Goal: Communication & Community: Answer question/provide support

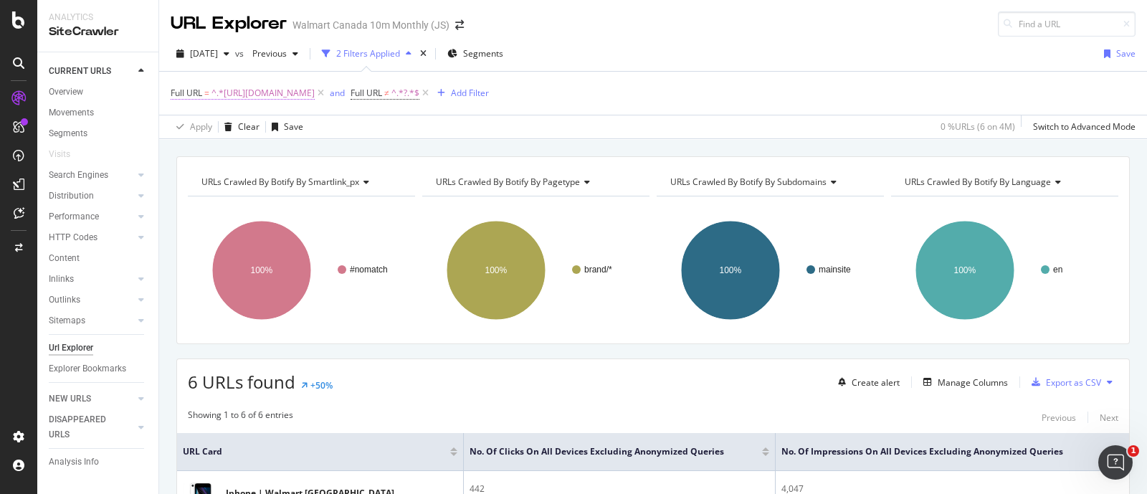
click at [315, 89] on span "^.*https://www.walmart.ca/en/c/brand/iphone.*$" at bounding box center [262, 93] width 103 height 20
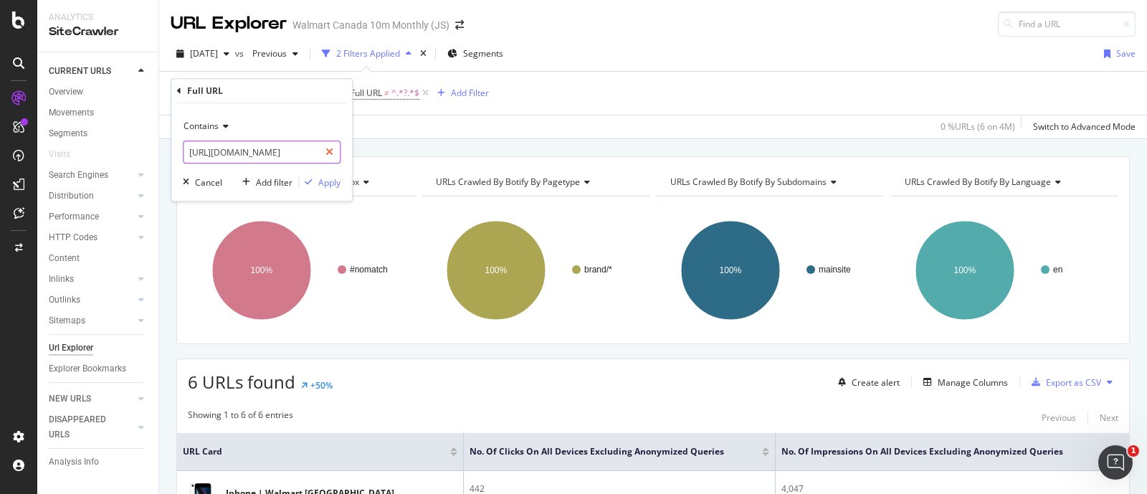
click at [333, 148] on icon at bounding box center [329, 152] width 8 height 10
click at [284, 148] on input "text" at bounding box center [261, 151] width 156 height 23
paste input "6018415184070"
click at [191, 152] on input "6018415184070" at bounding box center [250, 151] width 135 height 23
type input "/6018415184070"
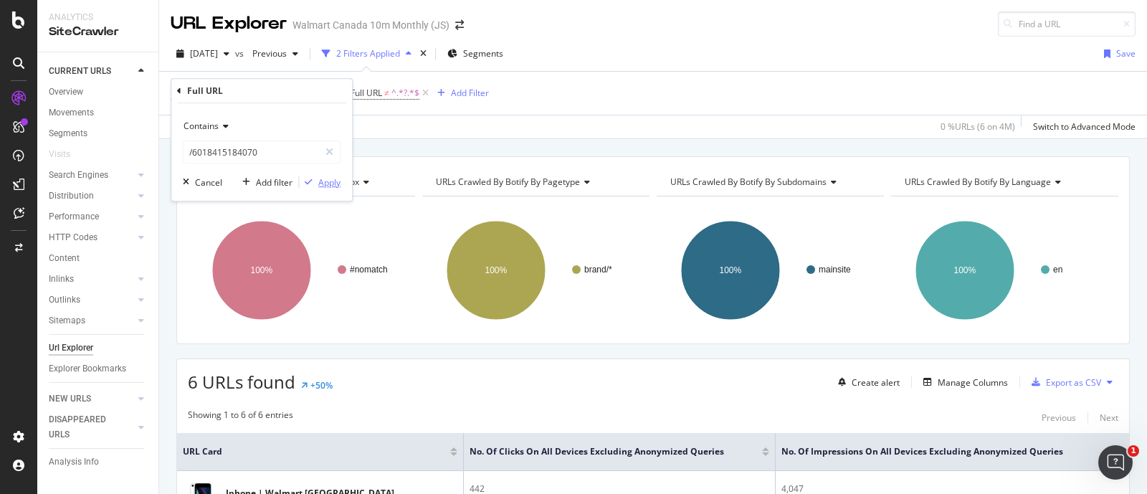
click at [335, 178] on div "Apply" at bounding box center [329, 182] width 22 height 12
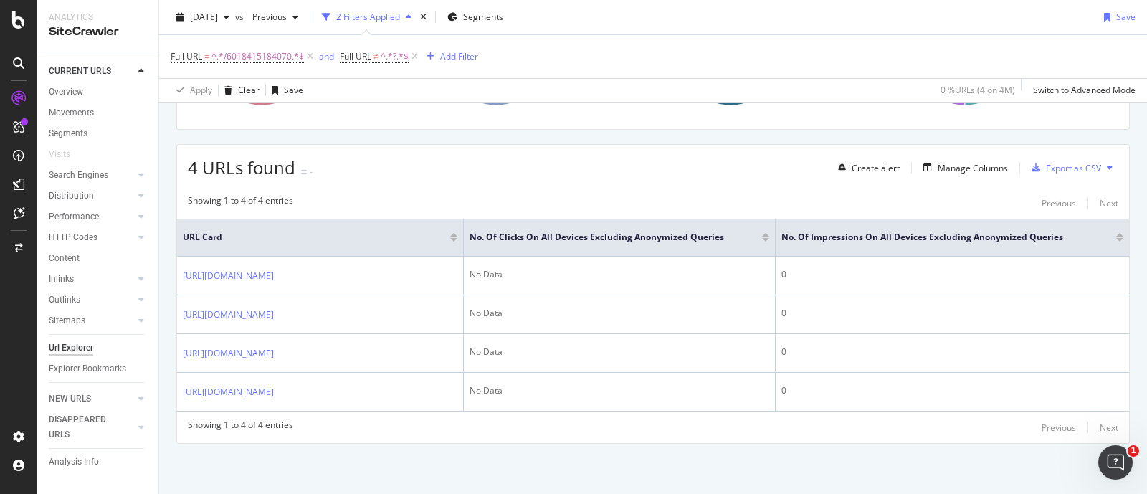
scroll to position [267, 0]
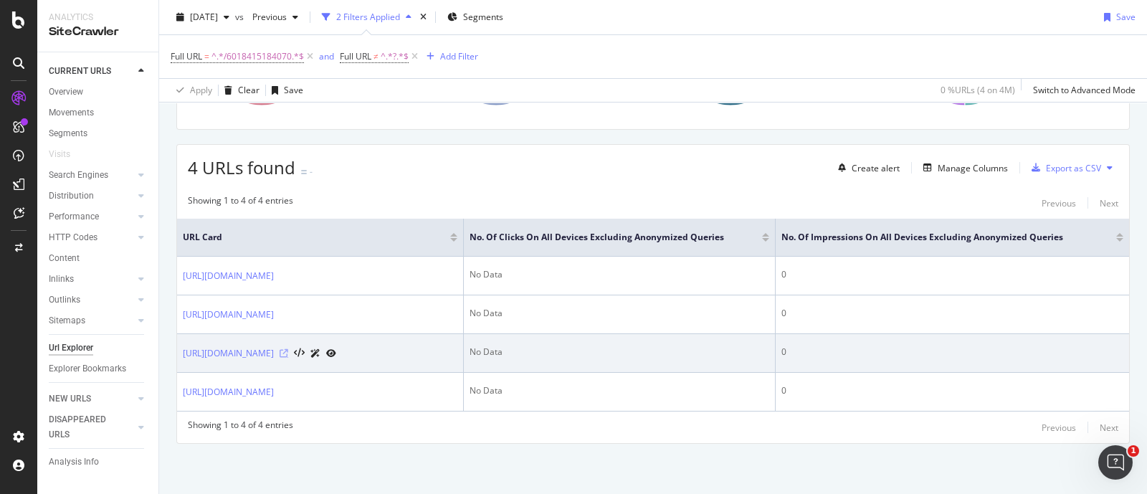
click at [288, 349] on icon at bounding box center [284, 353] width 9 height 9
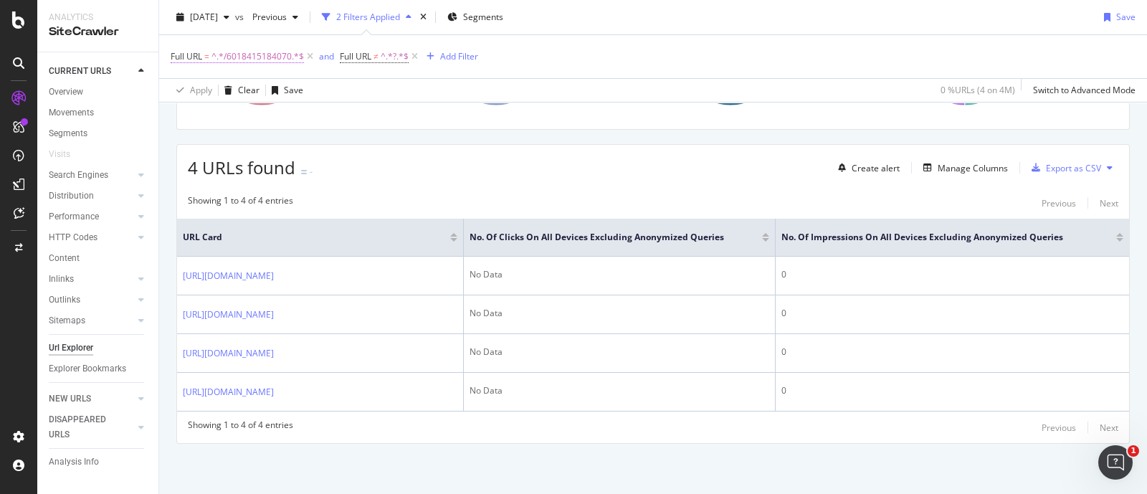
click at [276, 51] on span "^.*/6018415184070.*$" at bounding box center [257, 57] width 92 height 20
paste input "462738060383"
click at [190, 113] on input "4627380603830" at bounding box center [250, 115] width 135 height 23
type input "/4627380603830"
click at [321, 141] on div "Apply" at bounding box center [329, 146] width 22 height 12
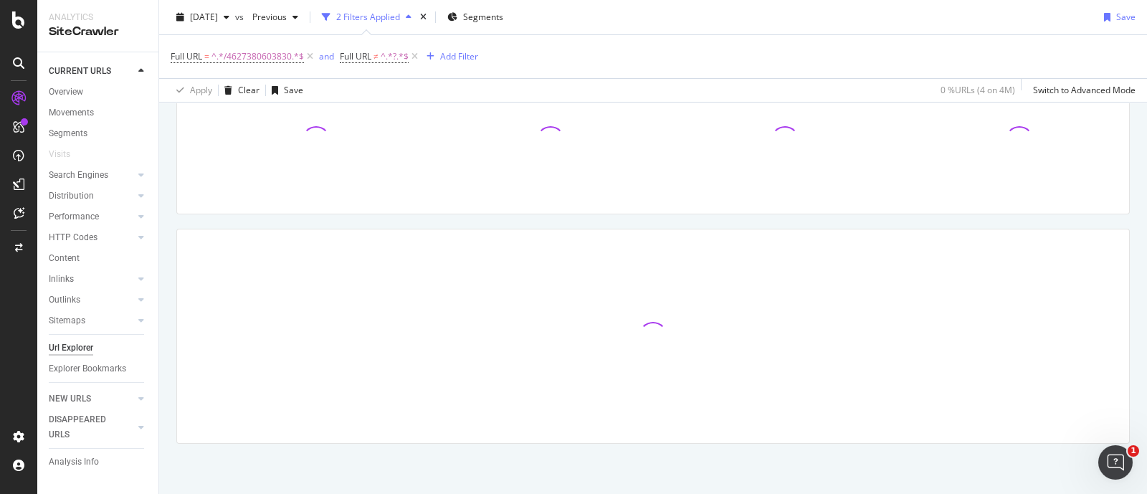
scroll to position [129, 0]
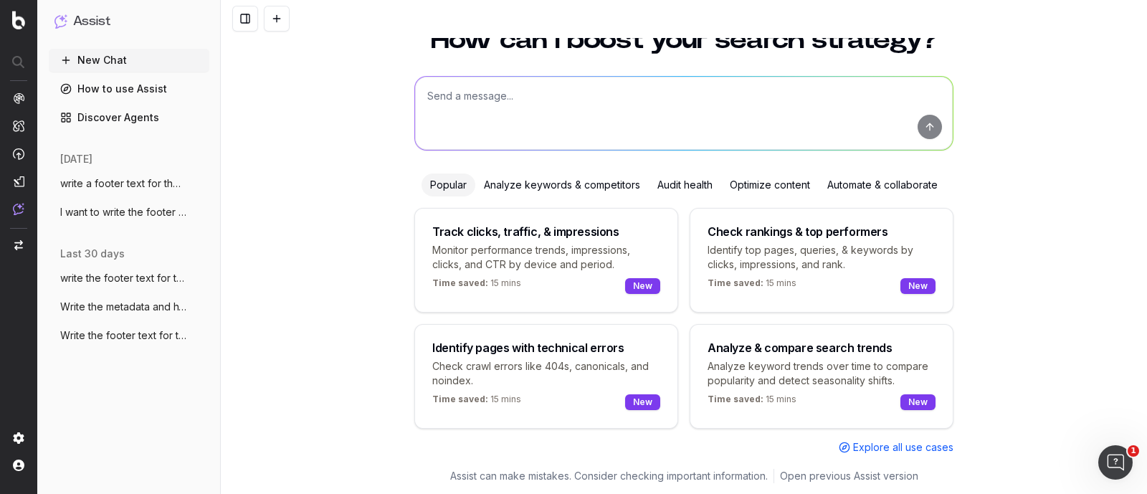
scroll to position [61, 0]
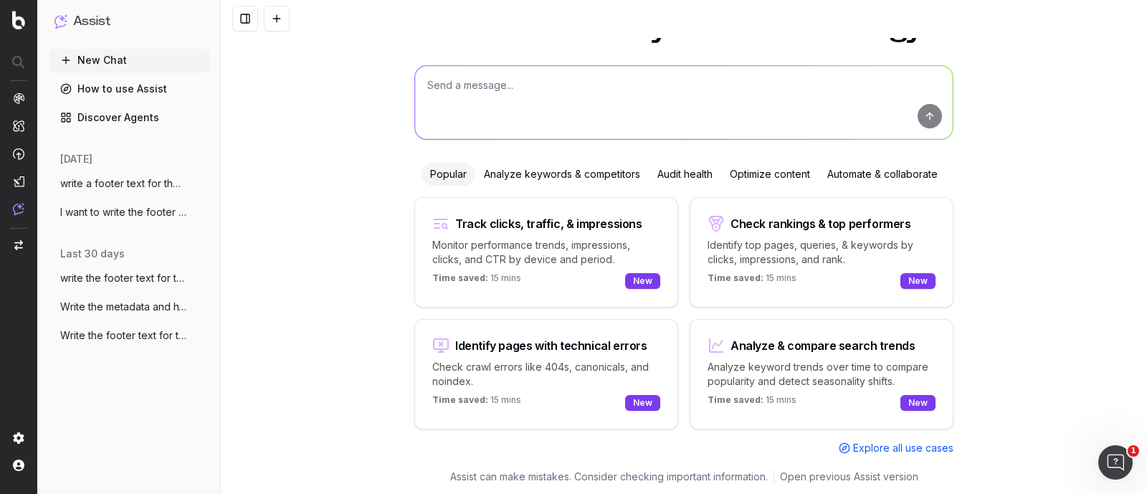
click at [108, 186] on span "write a footer text for the url: https:/" at bounding box center [123, 183] width 126 height 14
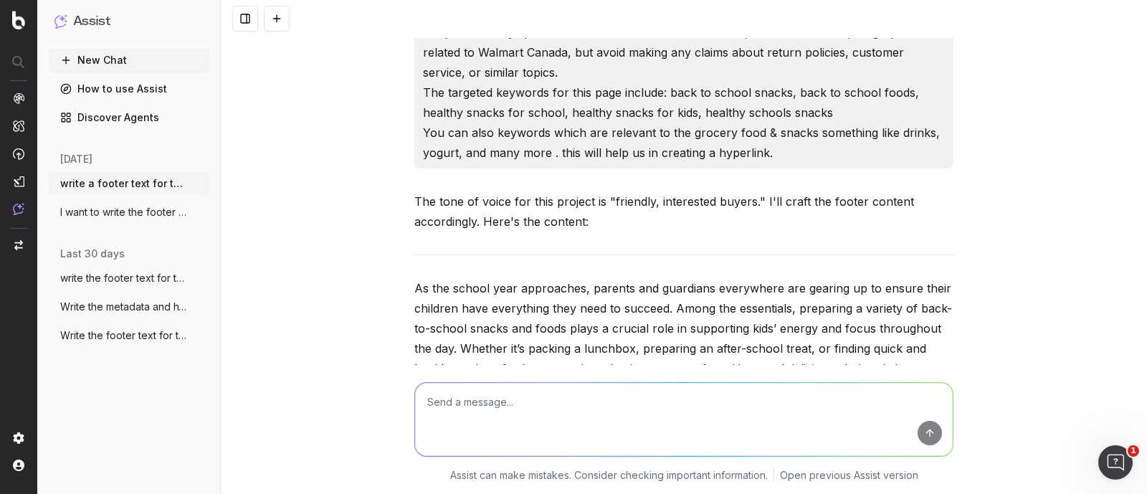
click at [509, 408] on textarea at bounding box center [684, 419] width 538 height 73
paste textarea "[URL][DOMAIN_NAME]"
click at [546, 403] on textarea "write short copy for the url: [URL][DOMAIN_NAME]" at bounding box center [684, 419] width 538 height 73
type textarea "write short copy for the url within 100 char: [URL][DOMAIN_NAME]"
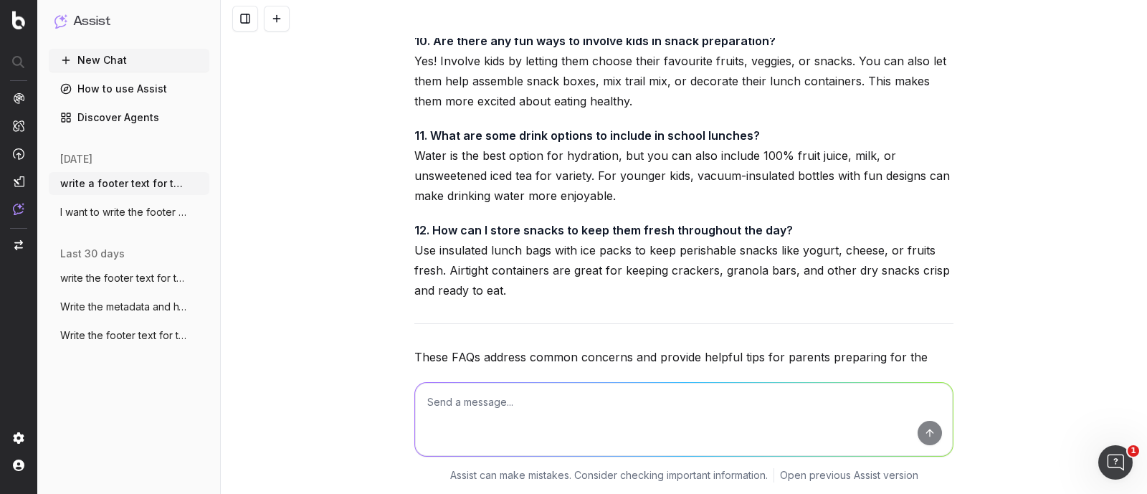
scroll to position [10373, 0]
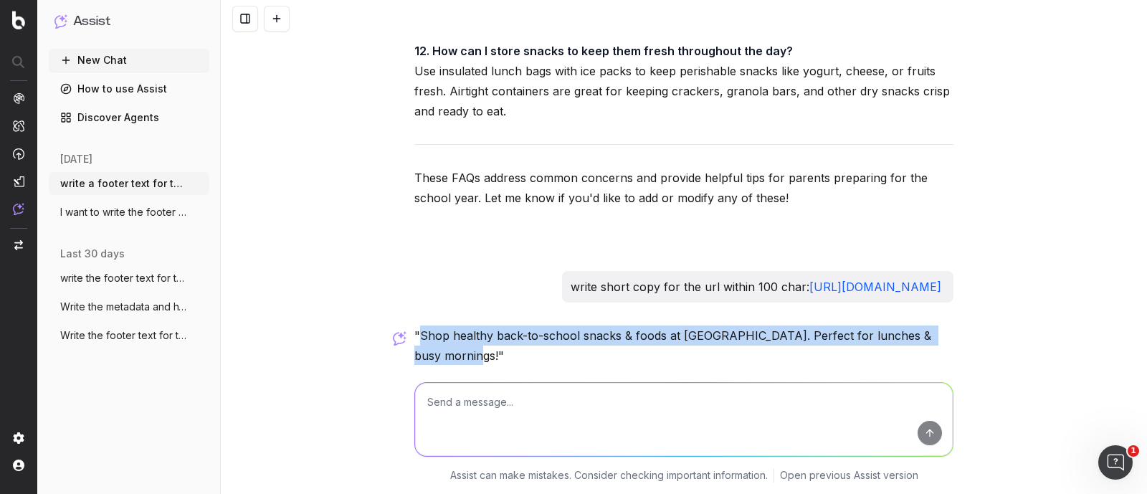
drag, startPoint x: 414, startPoint y: 272, endPoint x: 461, endPoint y: 290, distance: 49.9
click at [461, 325] on p ""Shop healthy back-to-school snacks & foods at [GEOGRAPHIC_DATA]. Perfect for l…" at bounding box center [683, 345] width 539 height 40
copy p "Shop healthy back-to-school snacks & foods at [GEOGRAPHIC_DATA]. Perfect for lu…"
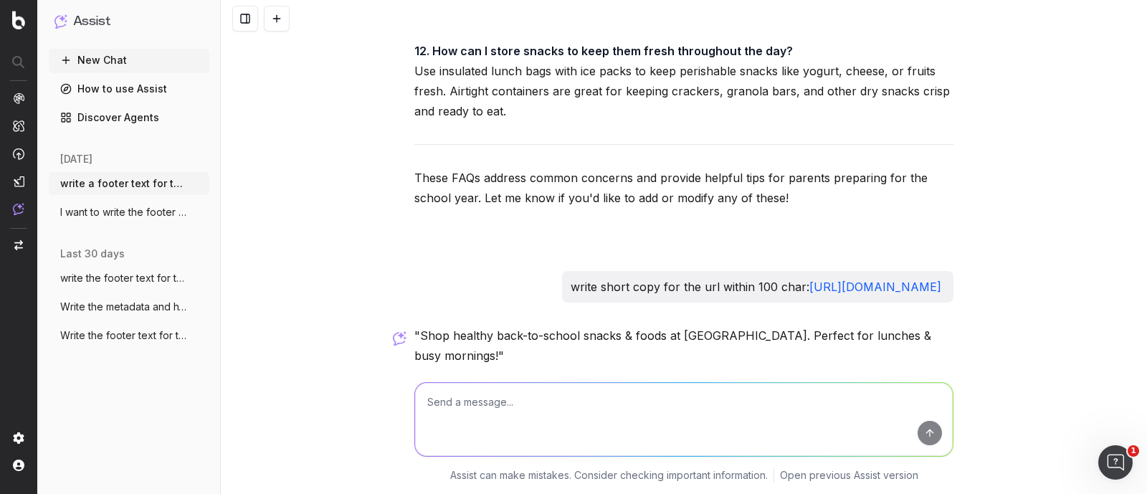
click at [583, 406] on textarea at bounding box center [684, 419] width 538 height 73
type textarea "dont use brand name"
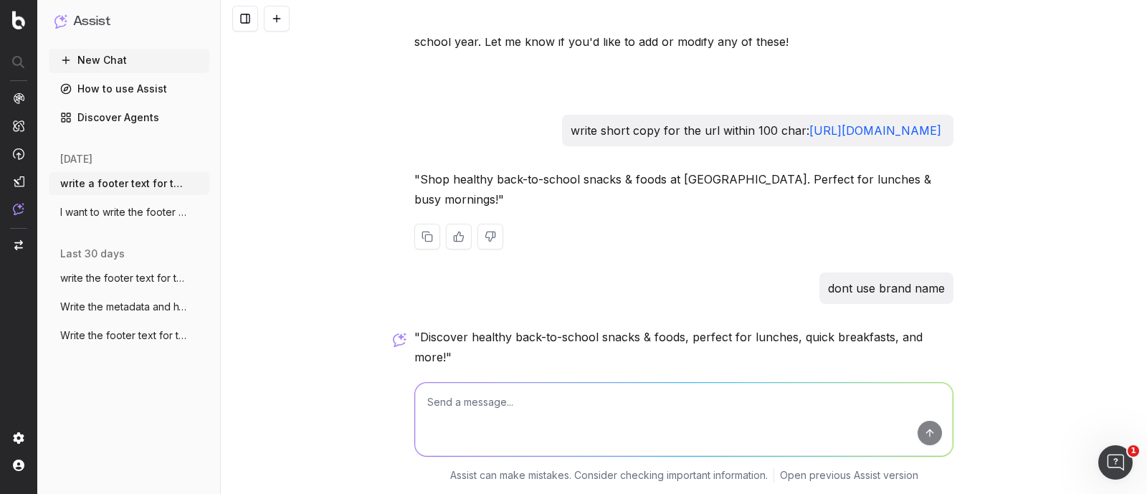
scroll to position [10531, 0]
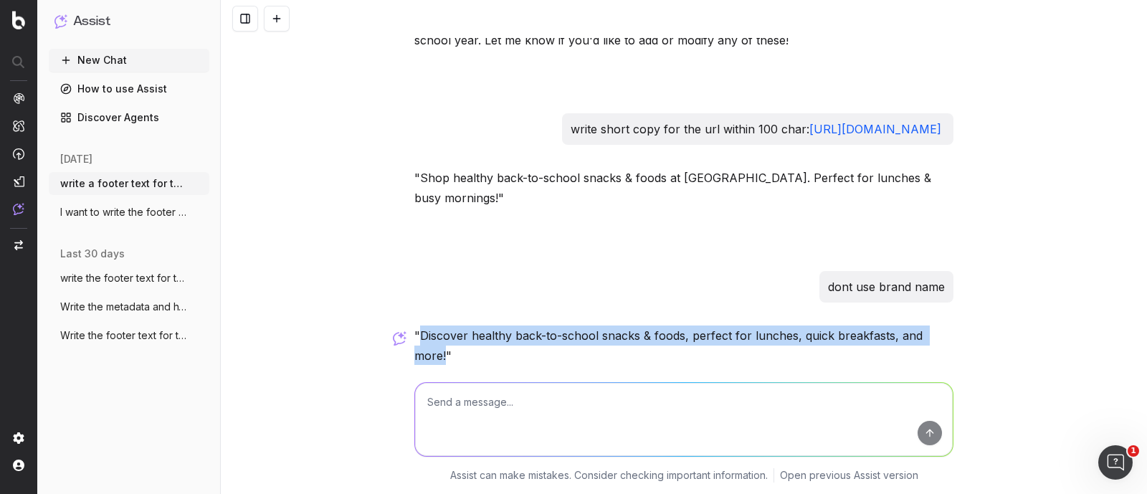
drag, startPoint x: 413, startPoint y: 272, endPoint x: 437, endPoint y: 292, distance: 31.1
click at [437, 325] on p ""Discover healthy back-to-school snacks & foods, perfect for lunches, quick bre…" at bounding box center [683, 345] width 539 height 40
copy p "Discover healthy back-to-school snacks & foods, perfect for lunches, quick brea…"
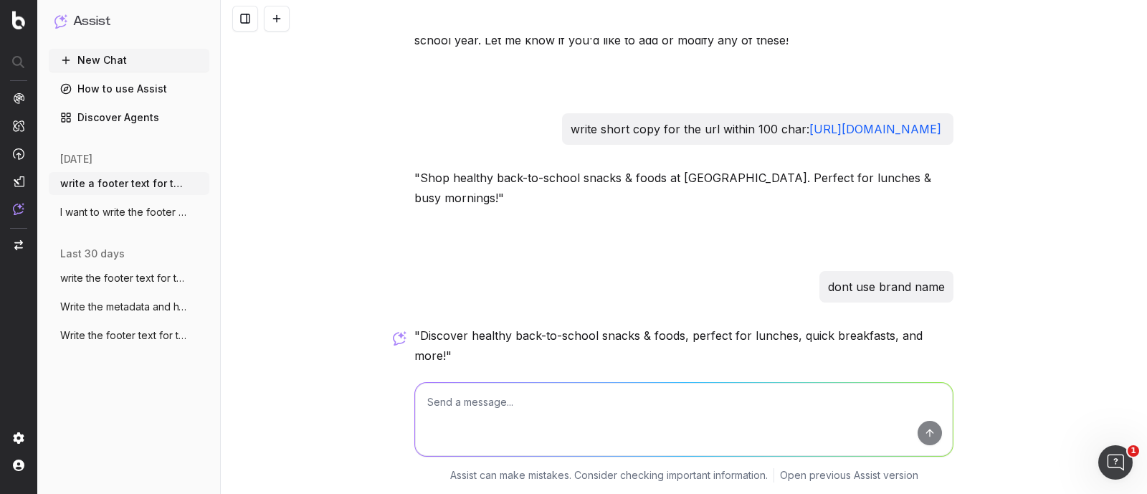
click at [530, 406] on textarea at bounding box center [684, 419] width 538 height 73
click at [462, 419] on textarea at bounding box center [684, 419] width 538 height 73
paste textarea "[URL][DOMAIN_NAME]"
type textarea "suggets h1 for the url: [URL][DOMAIN_NAME]"
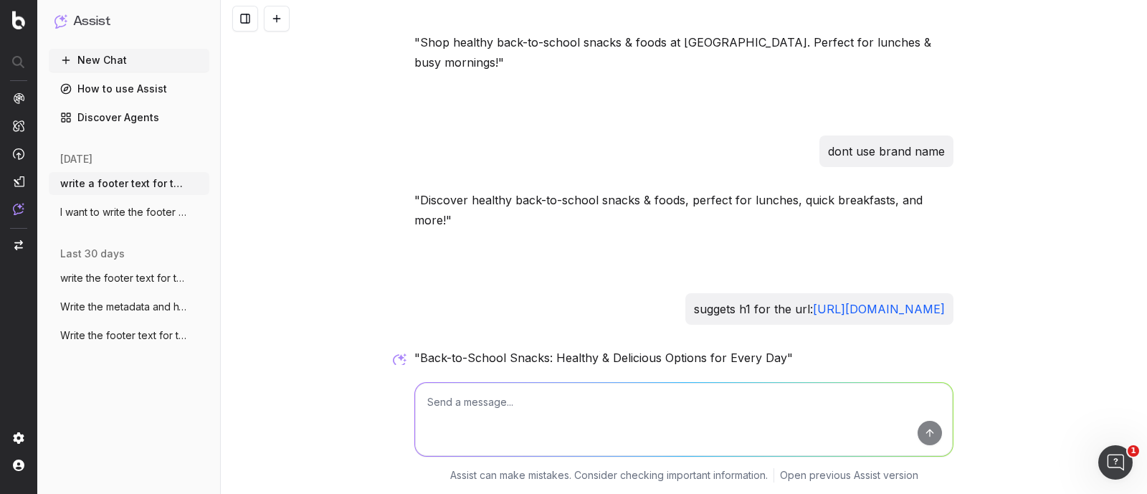
scroll to position [10689, 0]
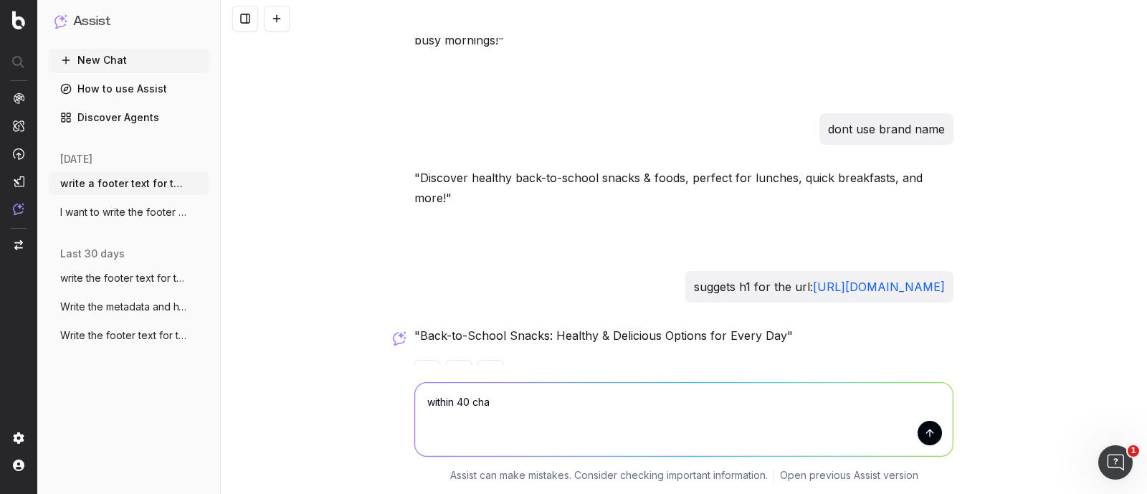
type textarea "within 40 char"
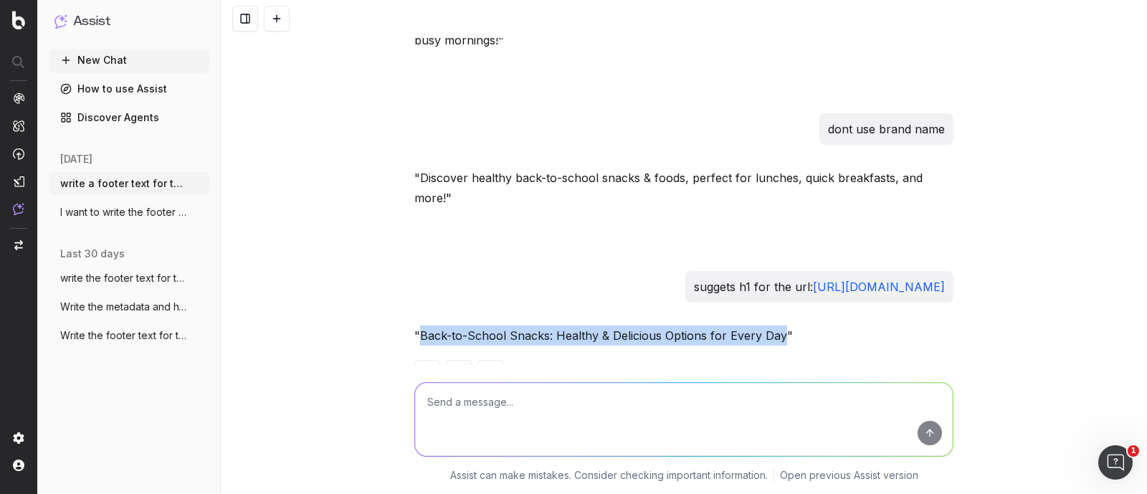
drag, startPoint x: 414, startPoint y: 289, endPoint x: 773, endPoint y: 292, distance: 359.8
click at [773, 325] on p ""Back-to-School Snacks: Healthy & Delicious Options for Every Day"" at bounding box center [683, 335] width 539 height 20
copy p "Back-to-School Snacks: Healthy & Delicious Options for Every Day"
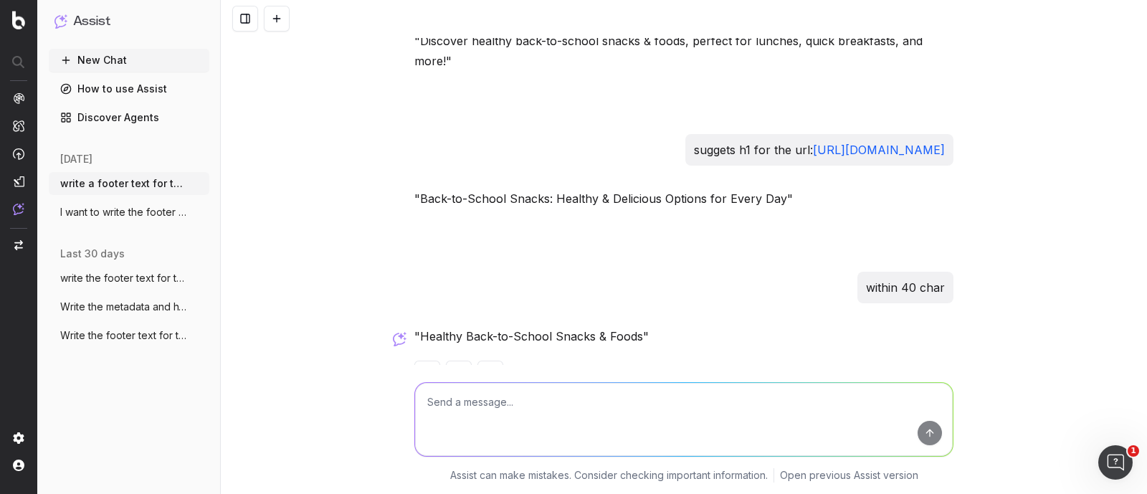
click at [497, 401] on textarea at bounding box center [684, 419] width 538 height 73
drag, startPoint x: 414, startPoint y: 290, endPoint x: 629, endPoint y: 290, distance: 214.3
click at [629, 326] on p ""Healthy Back-to-School Snacks & Foods"" at bounding box center [683, 336] width 539 height 20
copy p "Healthy Back-to-School Snacks & Foods"
click at [505, 396] on textarea at bounding box center [684, 419] width 538 height 73
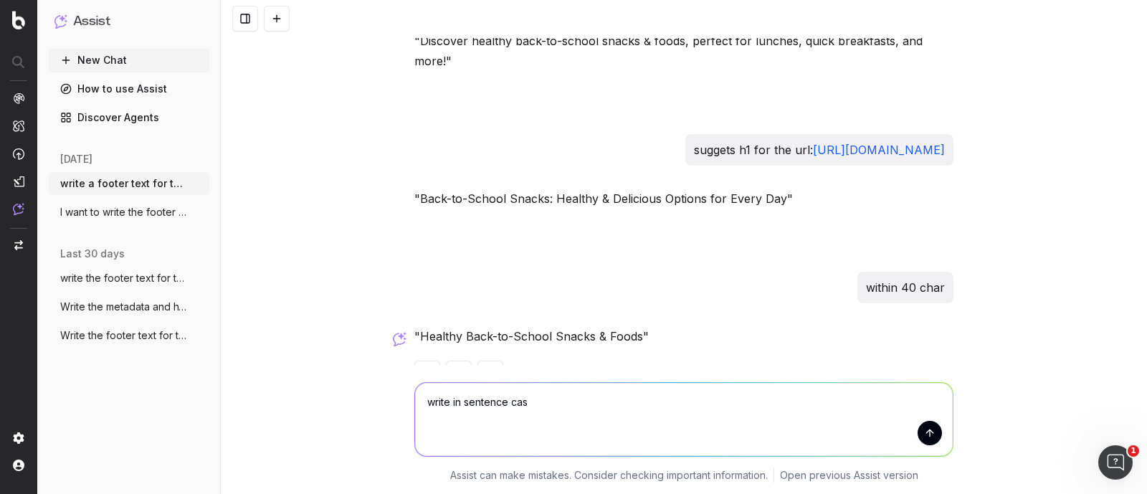
type textarea "write in sentence case"
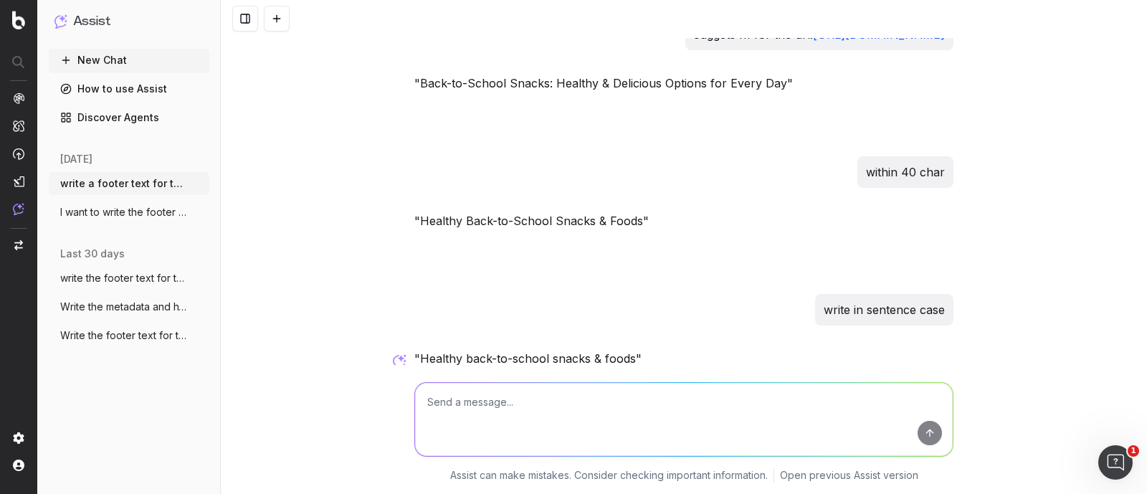
scroll to position [10963, 0]
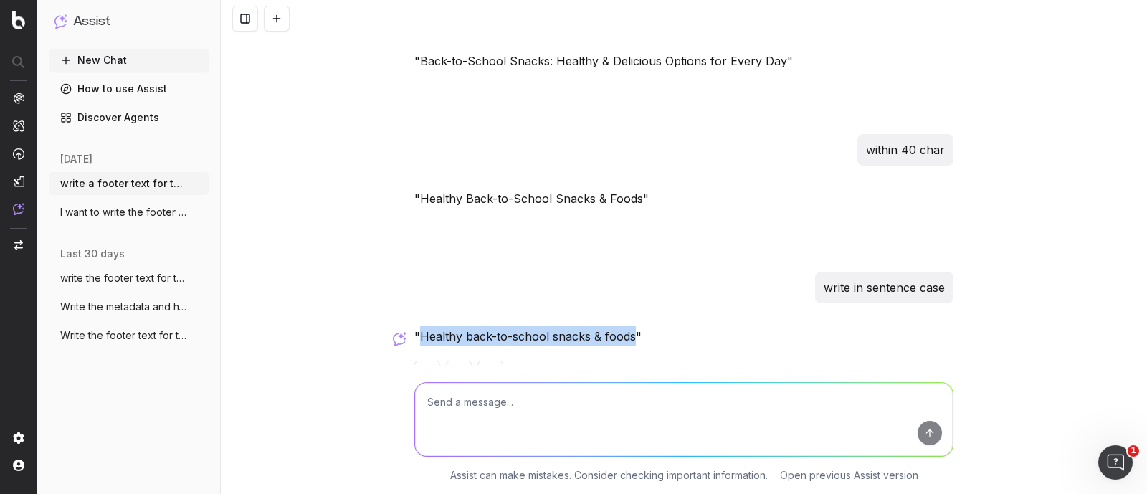
drag, startPoint x: 413, startPoint y: 289, endPoint x: 627, endPoint y: 292, distance: 214.3
click at [627, 326] on p ""Healthy back-to-school snacks & foods"" at bounding box center [683, 336] width 539 height 20
copy p "Healthy back-to-school snacks & foods"
click at [487, 409] on textarea at bounding box center [684, 419] width 538 height 73
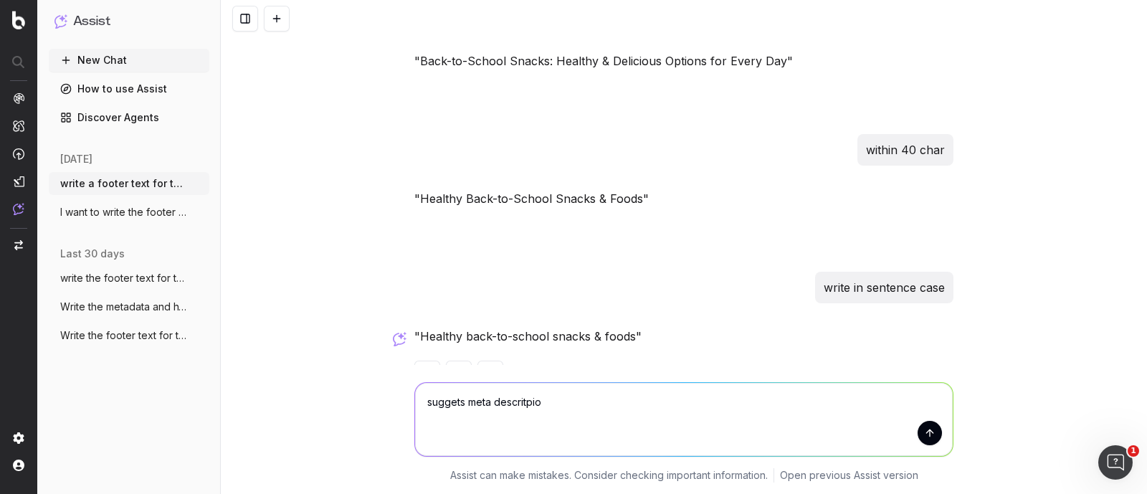
type textarea "suggets meta descritpion"
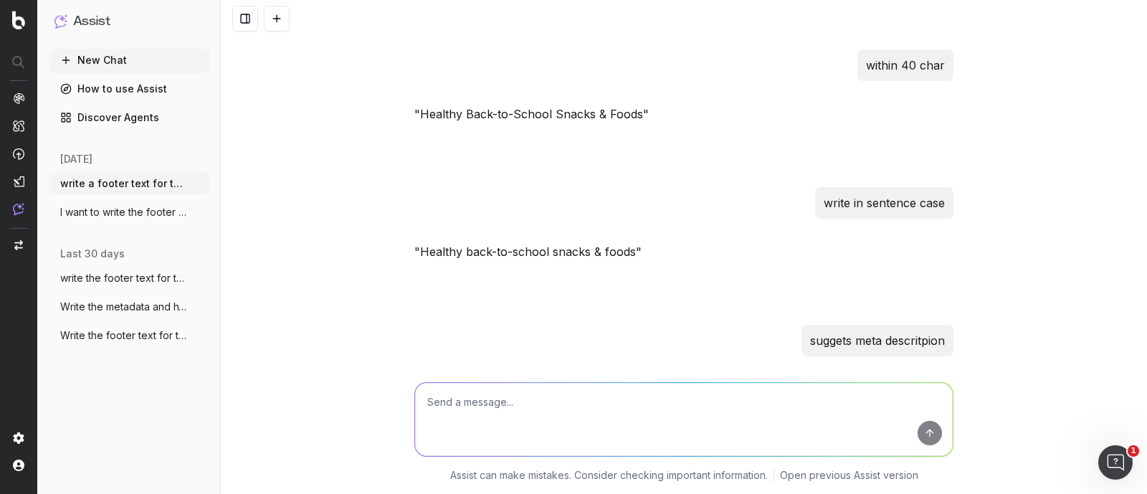
scroll to position [11121, 0]
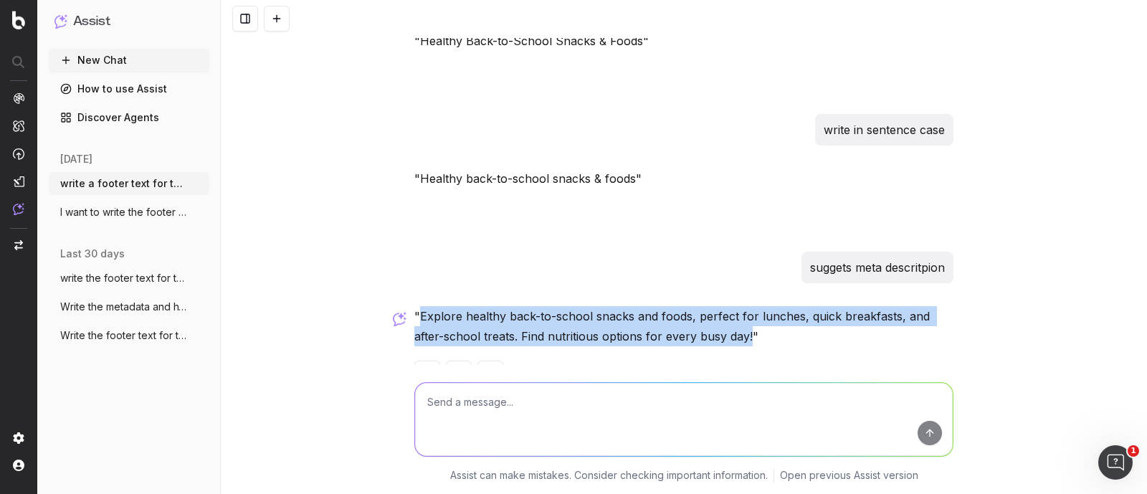
drag, startPoint x: 415, startPoint y: 270, endPoint x: 741, endPoint y: 285, distance: 326.4
click at [741, 306] on p ""Explore healthy back-to-school snacks and foods, perfect for lunches, quick br…" at bounding box center [683, 326] width 539 height 40
copy p "Explore healthy back-to-school snacks and foods, perfect for lunches, quick bre…"
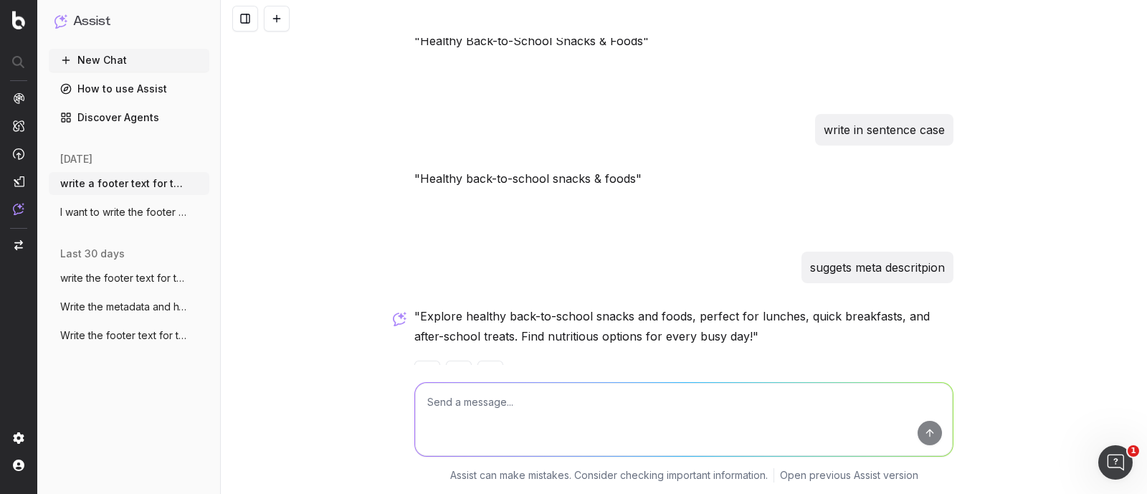
click at [502, 412] on textarea at bounding box center [684, 419] width 538 height 73
paste textarea "Explore healthy back-to-school snacks and foods, perfect for lunches, quick bre…"
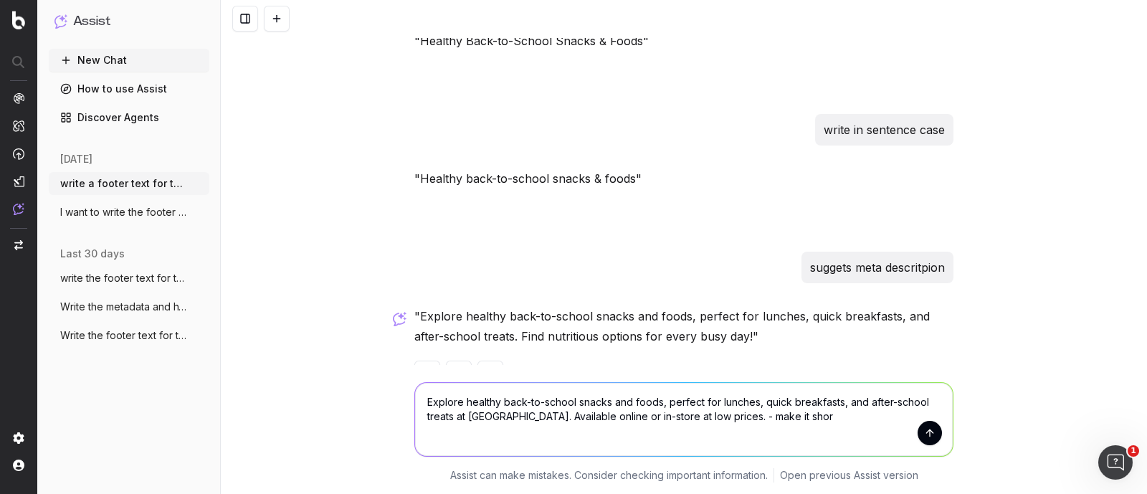
type textarea "Explore healthy back-to-school snacks and foods, perfect for lunches, quick bre…"
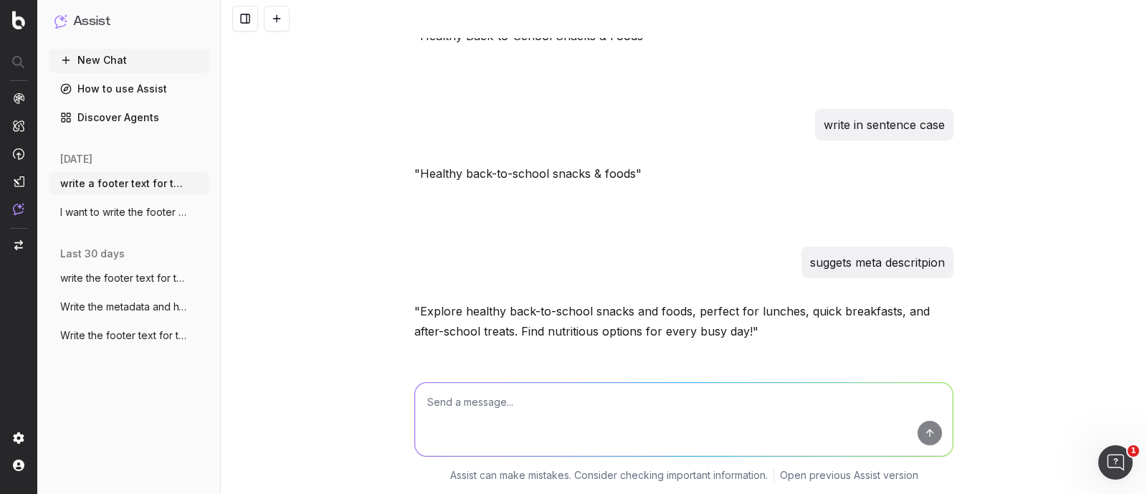
scroll to position [11299, 0]
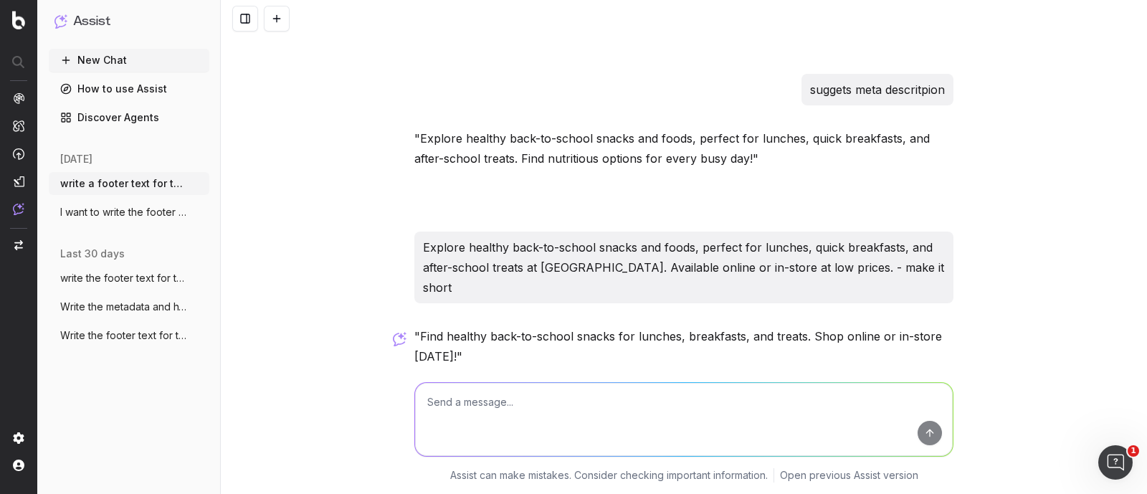
click at [462, 424] on textarea at bounding box center [684, 419] width 538 height 73
paste textarea "[URL][DOMAIN_NAME]"
type textarea "write short copy fpr the url: [URL][DOMAIN_NAME]"
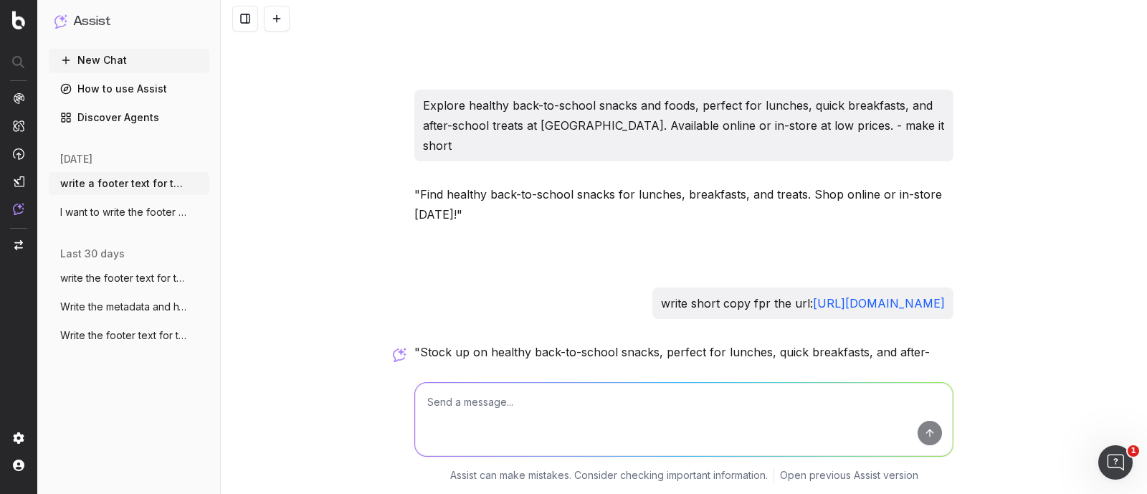
scroll to position [11476, 0]
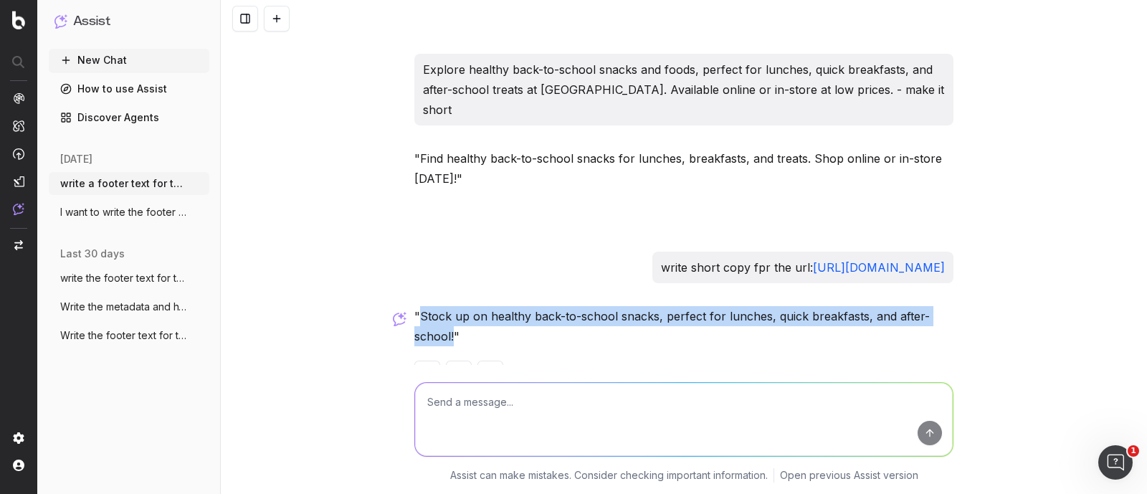
drag, startPoint x: 415, startPoint y: 271, endPoint x: 447, endPoint y: 292, distance: 37.8
click at [447, 306] on p ""Stock up on healthy back-to-school snacks, perfect for lunches, quick breakfas…" at bounding box center [683, 326] width 539 height 40
copy p "Stock up on healthy back-to-school snacks, perfect for lunches, quick breakfast…"
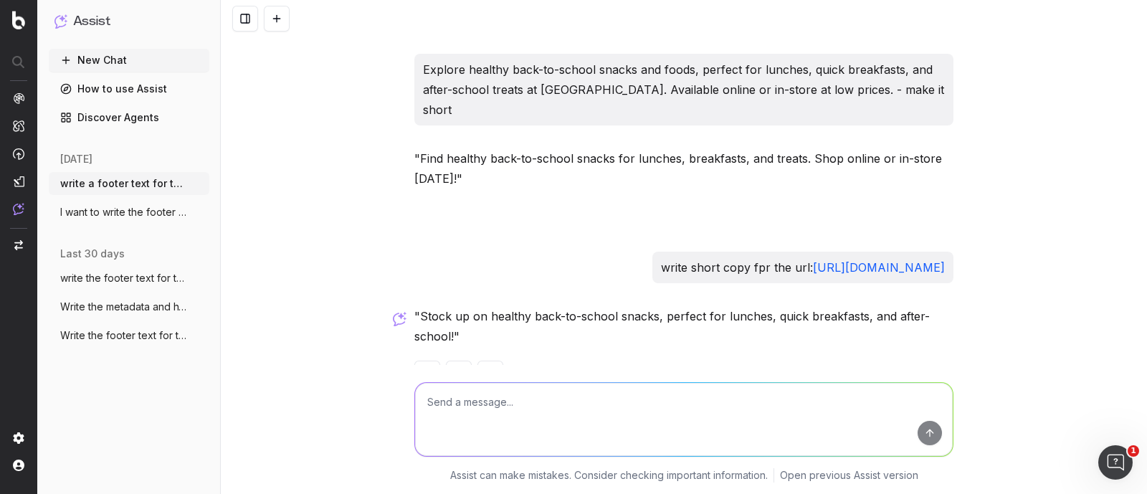
click at [510, 405] on textarea at bounding box center [684, 419] width 538 height 73
type textarea "make it little short"
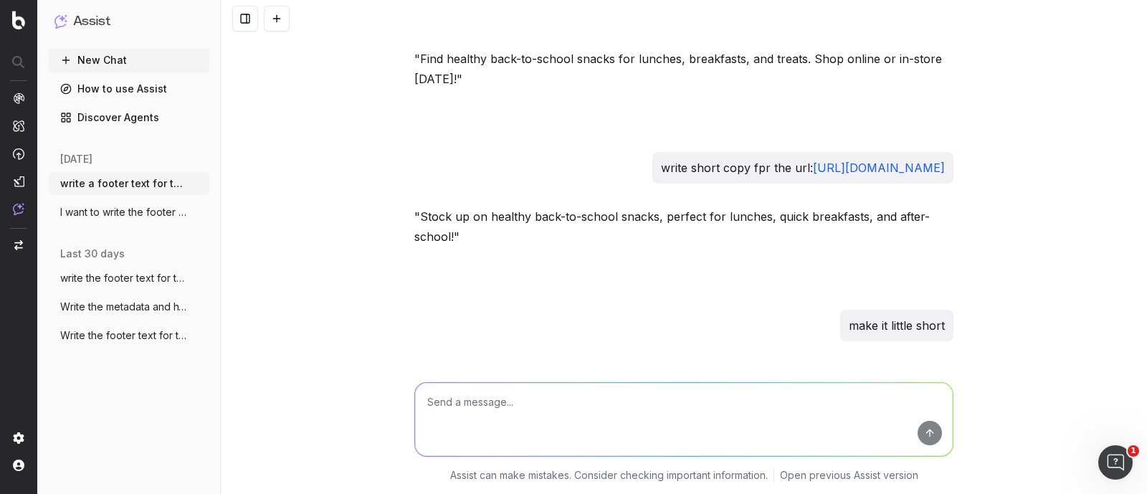
scroll to position [11614, 0]
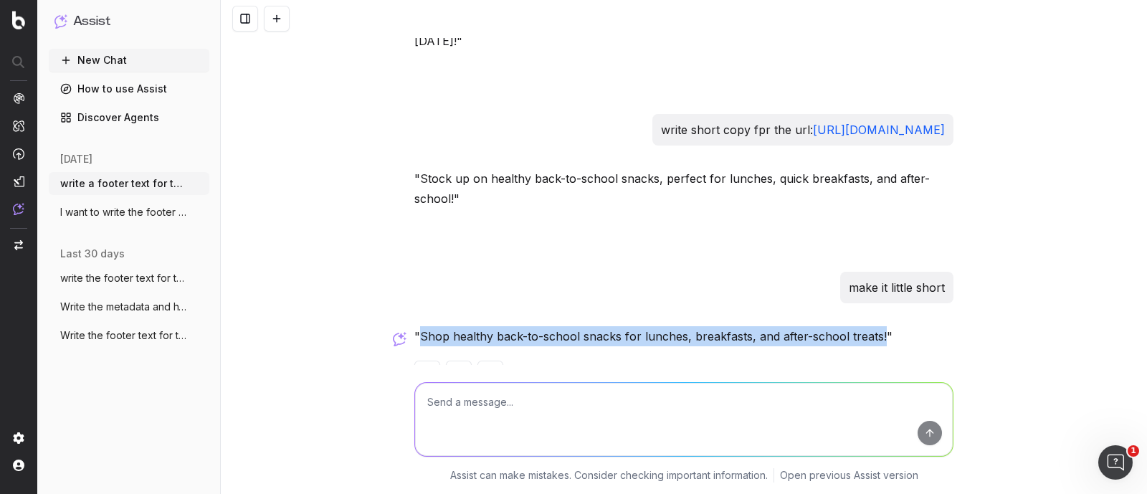
drag, startPoint x: 415, startPoint y: 292, endPoint x: 871, endPoint y: 288, distance: 455.8
click at [871, 326] on p ""Shop healthy back-to-school snacks for lunches, breakfasts, and after-school t…" at bounding box center [683, 336] width 539 height 20
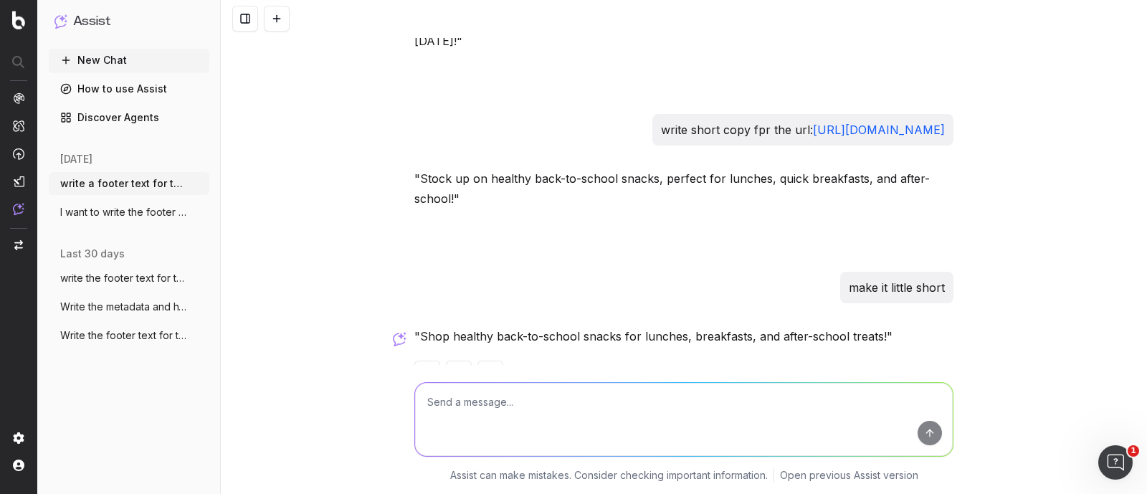
click at [459, 419] on textarea at bounding box center [684, 419] width 538 height 73
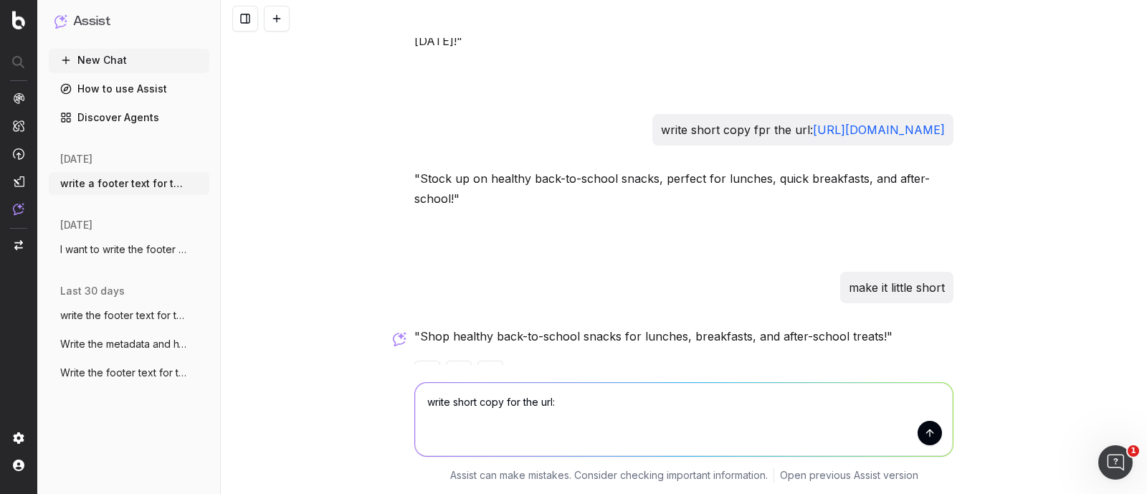
paste textarea "[URL][DOMAIN_NAME]"
type textarea "write short copy for the url: [URL][DOMAIN_NAME]"
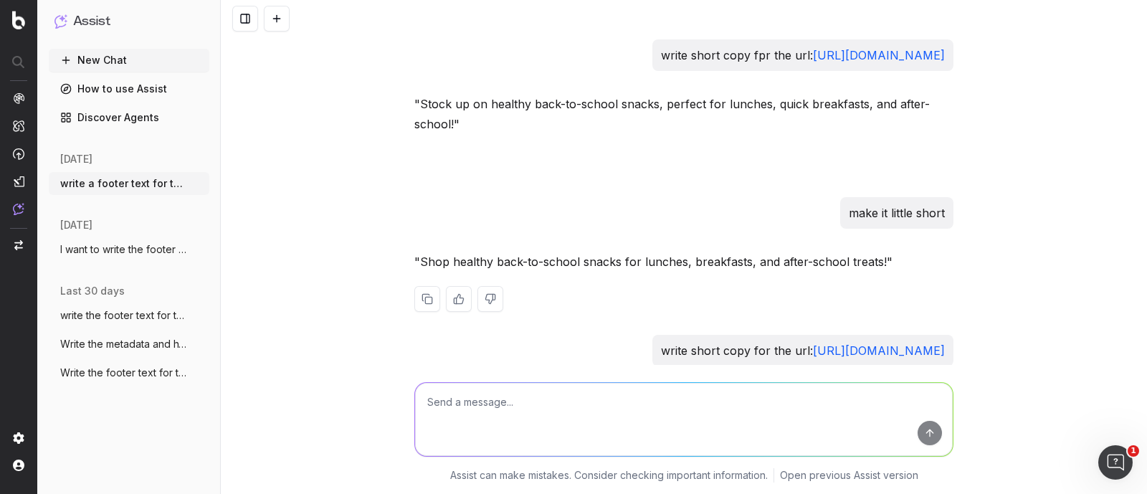
scroll to position [11772, 0]
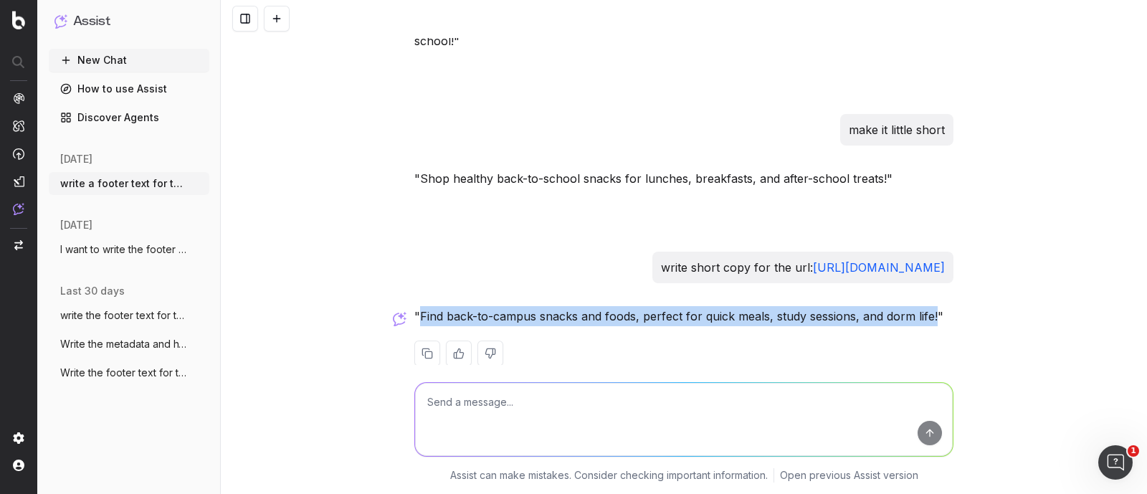
drag, startPoint x: 413, startPoint y: 291, endPoint x: 929, endPoint y: 294, distance: 516.0
click at [929, 306] on p ""Find back-to-campus snacks and foods, perfect for quick meals, study sessions,…" at bounding box center [683, 316] width 539 height 20
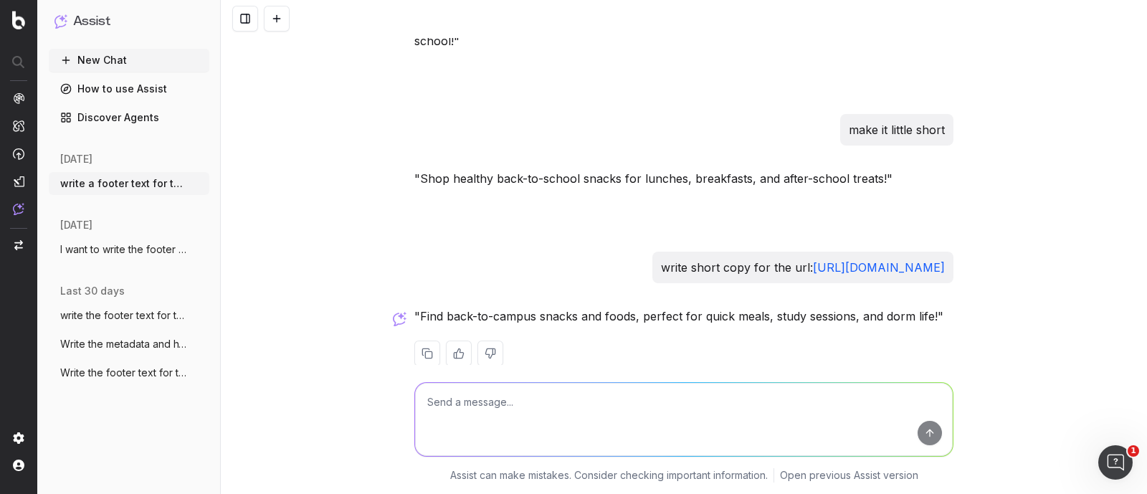
click at [570, 403] on textarea at bounding box center [684, 419] width 538 height 73
type textarea "it will be food or foods"
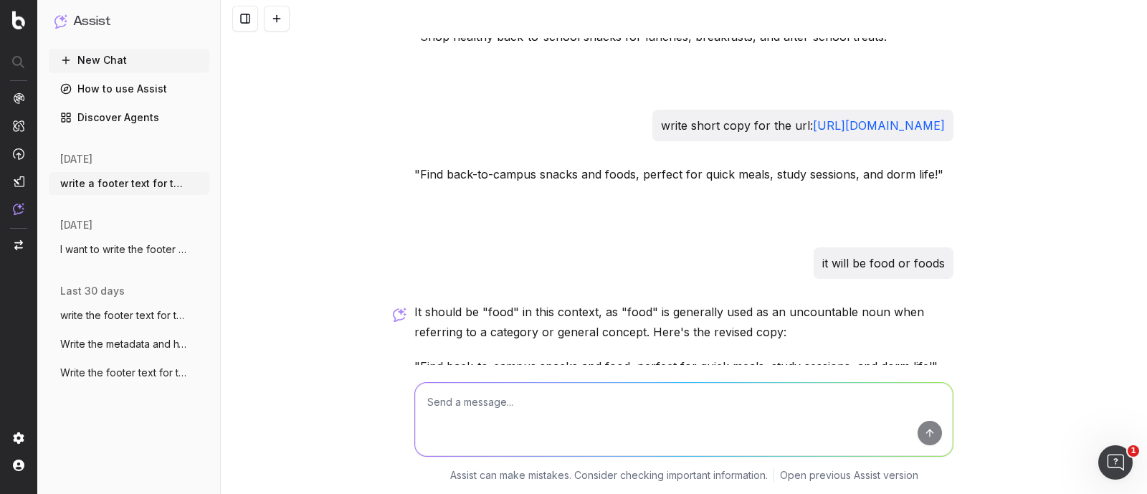
scroll to position [11964, 0]
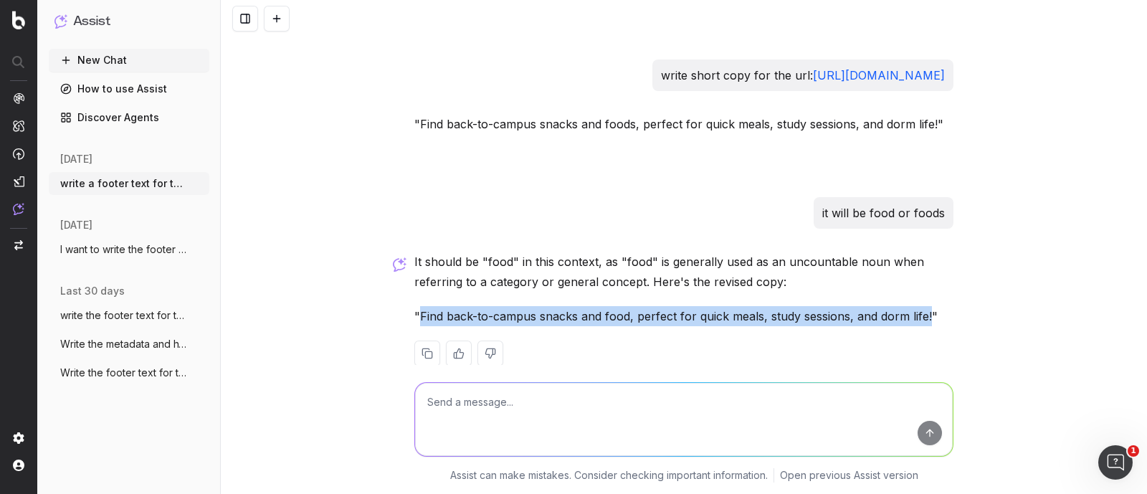
drag, startPoint x: 413, startPoint y: 292, endPoint x: 921, endPoint y: 290, distance: 508.1
click at [921, 306] on p ""Find back-to-campus snacks and food, perfect for quick meals, study sessions, …" at bounding box center [683, 316] width 539 height 20
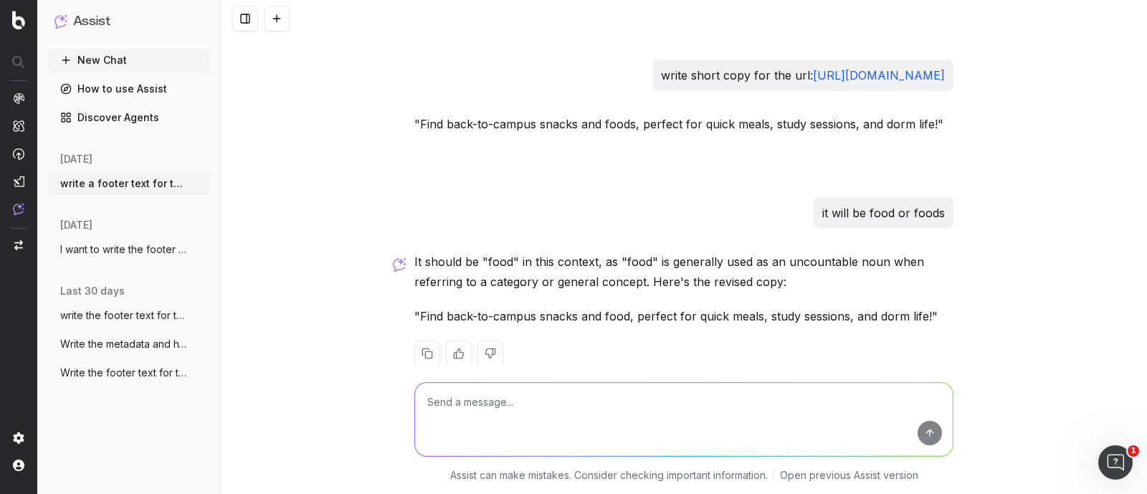
click at [469, 419] on textarea at bounding box center [684, 419] width 538 height 73
paste textarea "[URL][DOMAIN_NAME]"
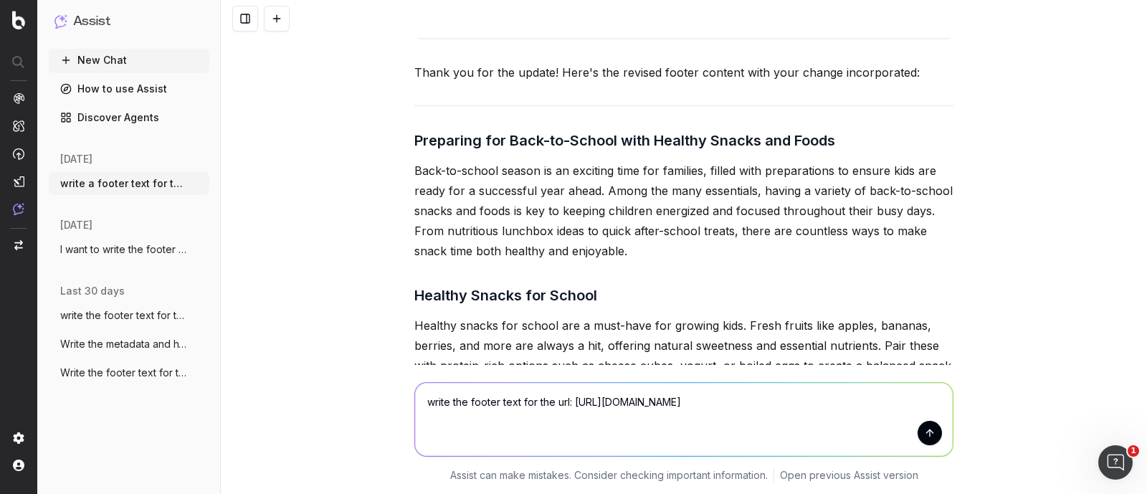
scroll to position [7305, 0]
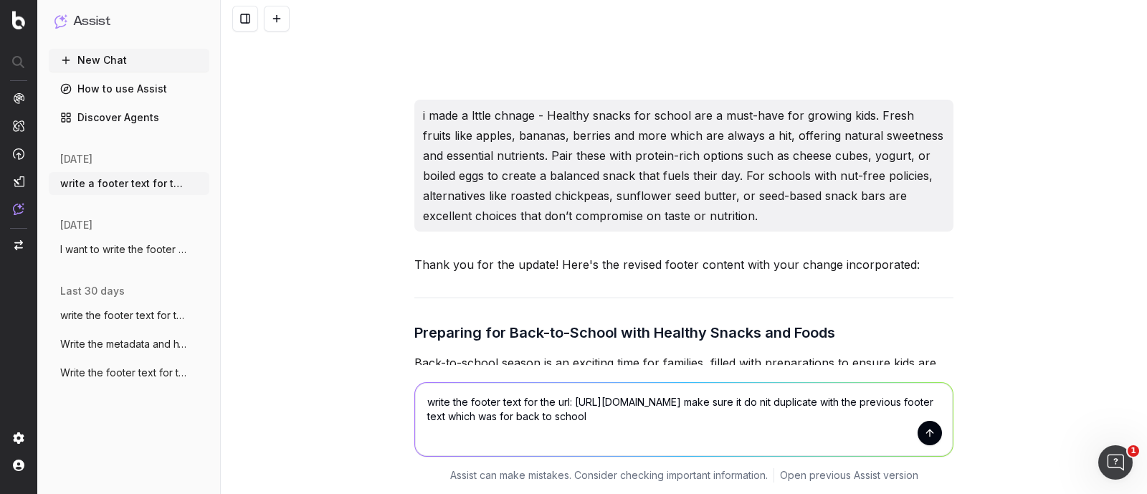
type textarea "write the footer text for the url: [URL][DOMAIN_NAME] make sure it do nit dupli…"
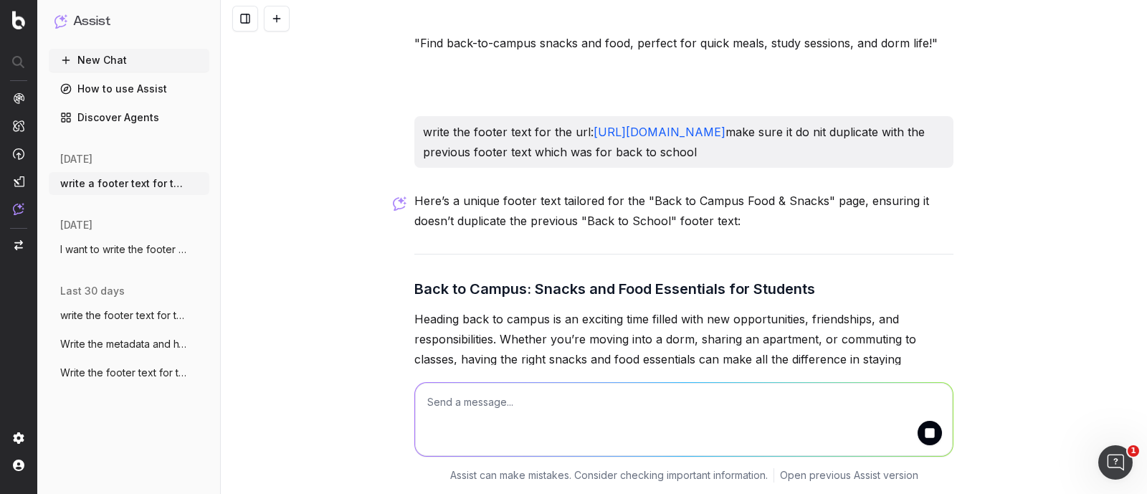
scroll to position [12392, 0]
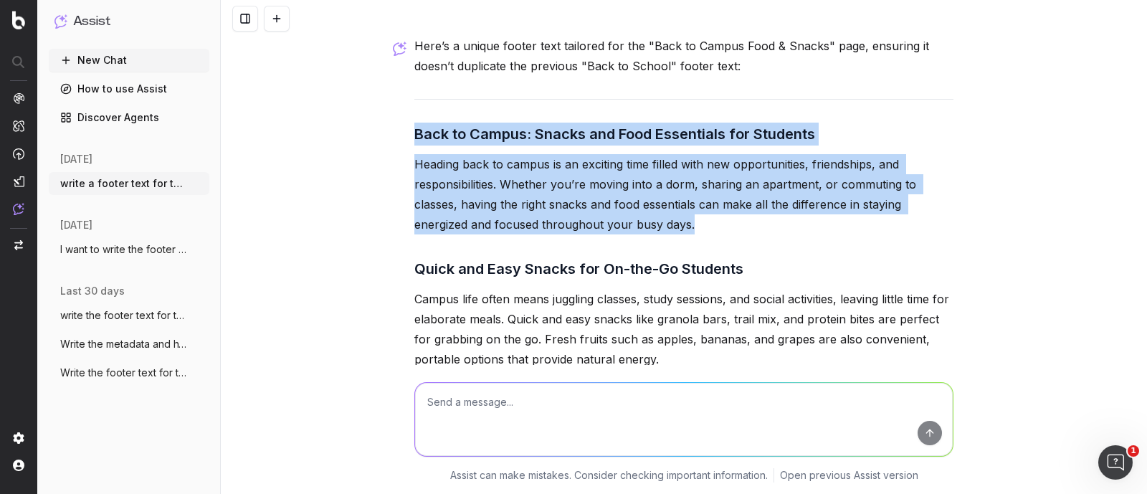
drag, startPoint x: 702, startPoint y: 219, endPoint x: 393, endPoint y: 119, distance: 324.8
click at [393, 119] on div "write a footer text for the url: [URL][DOMAIN_NAME] - The footer content should…" at bounding box center [684, 247] width 926 height 494
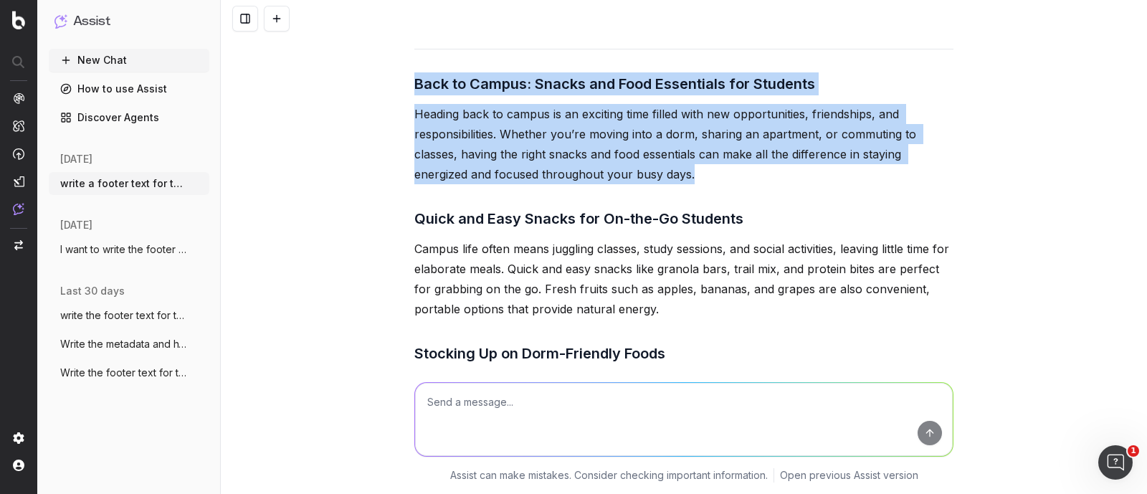
scroll to position [12481, 0]
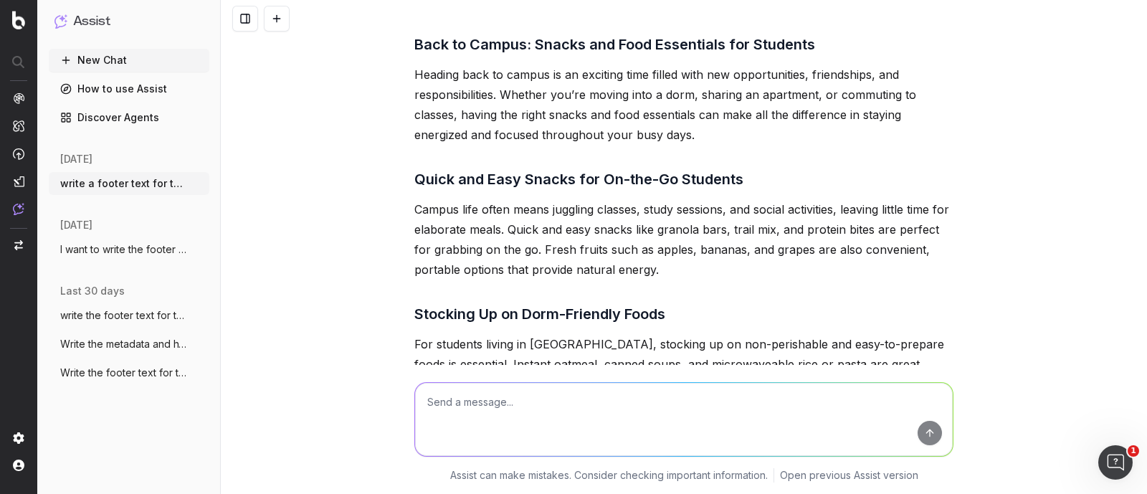
click at [497, 264] on p "Campus life often means juggling classes, study sessions, and social activities…" at bounding box center [683, 239] width 539 height 80
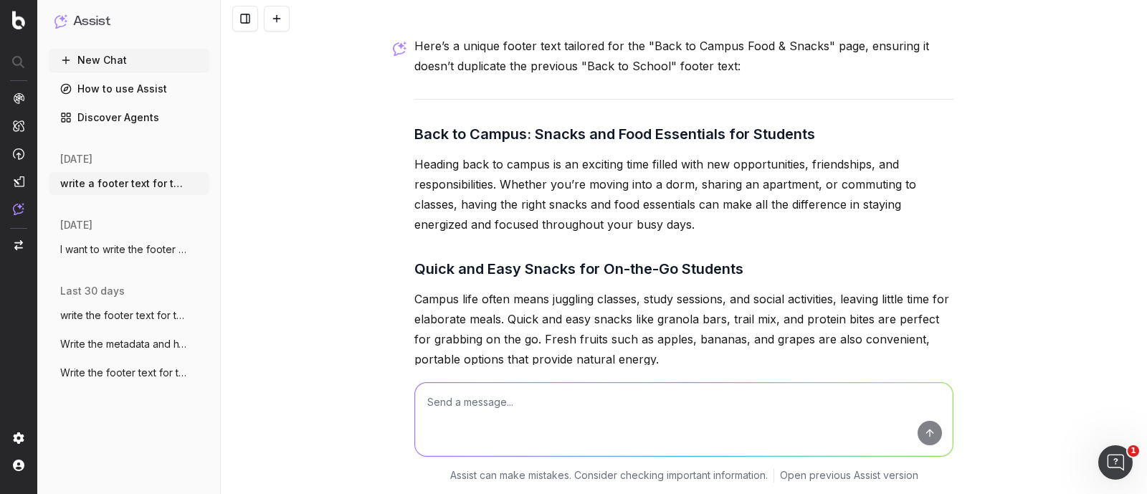
scroll to position [12571, 0]
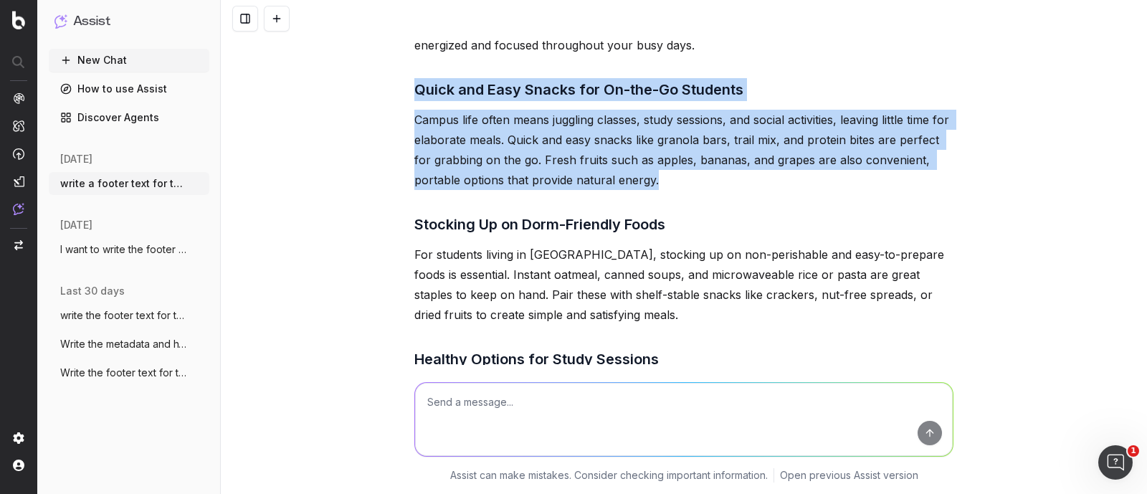
drag, startPoint x: 672, startPoint y: 176, endPoint x: 409, endPoint y: 88, distance: 278.1
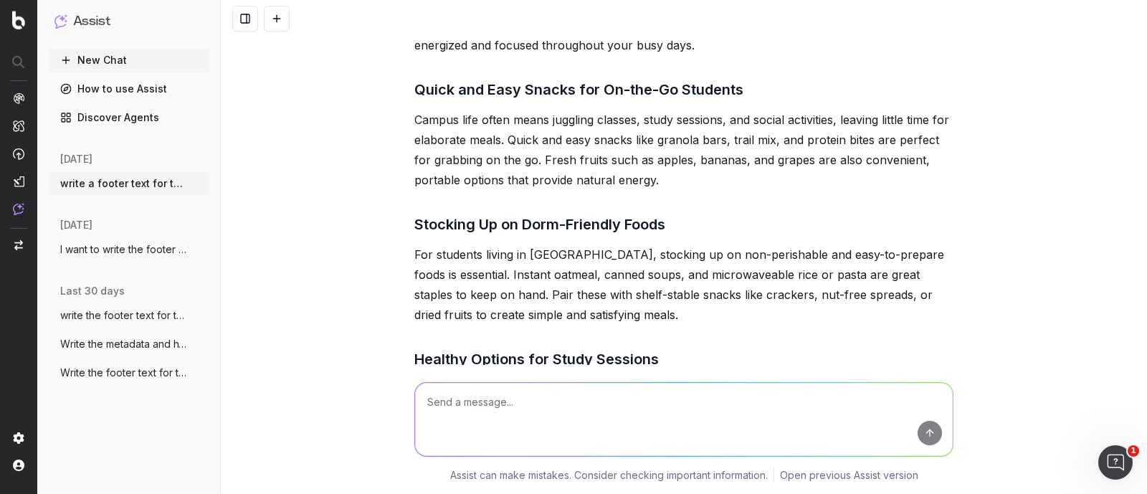
click at [513, 244] on p "For students living in [GEOGRAPHIC_DATA], stocking up on non-perishable and eas…" at bounding box center [683, 284] width 539 height 80
click at [541, 254] on p "For students living in [GEOGRAPHIC_DATA], stocking up on non-perishable and eas…" at bounding box center [683, 284] width 539 height 80
click at [653, 263] on p "For students living in [GEOGRAPHIC_DATA], stocking up on non-perishable and eas…" at bounding box center [683, 284] width 539 height 80
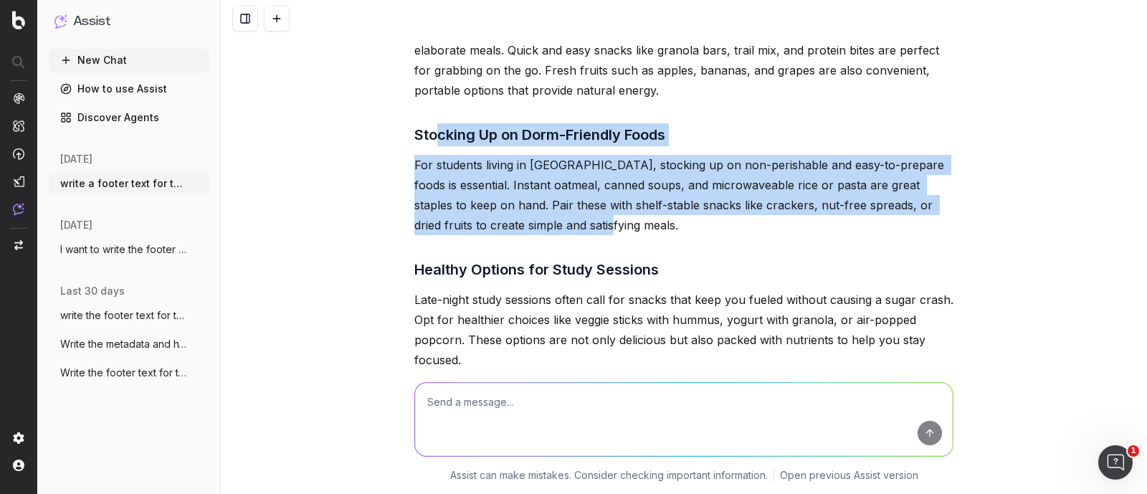
drag, startPoint x: 533, startPoint y: 211, endPoint x: 434, endPoint y: 136, distance: 124.8
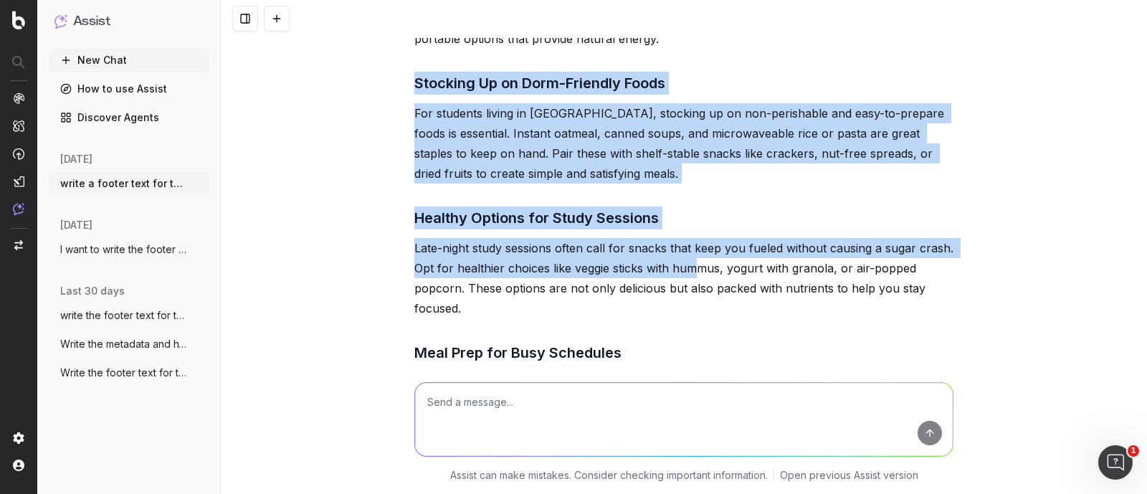
scroll to position [12750, 0]
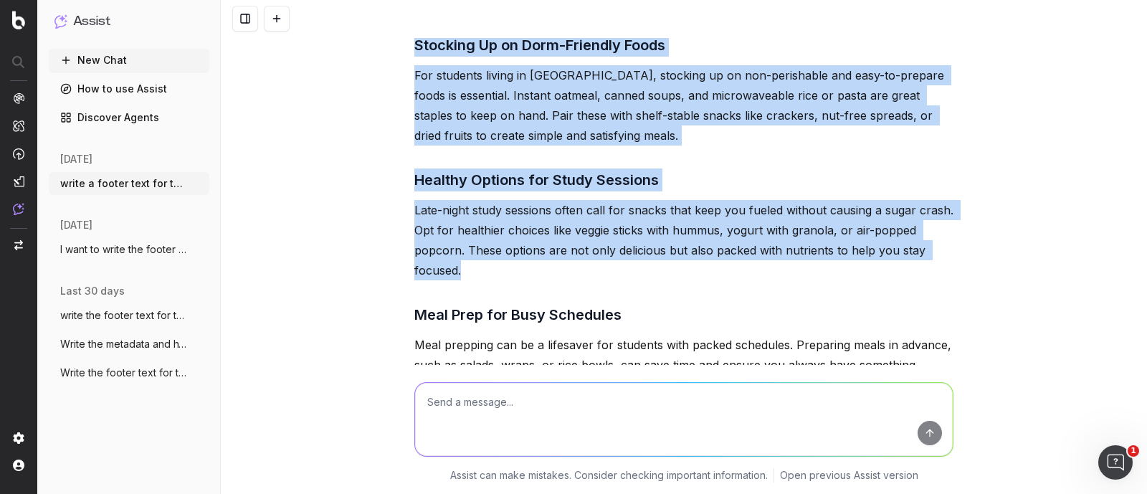
drag, startPoint x: 409, startPoint y: 134, endPoint x: 484, endPoint y: 267, distance: 152.5
click at [484, 267] on div "Here’s a unique footer text tailored for the "Back to Campus Food & Snacks" pag…" at bounding box center [683, 417] width 539 height 1481
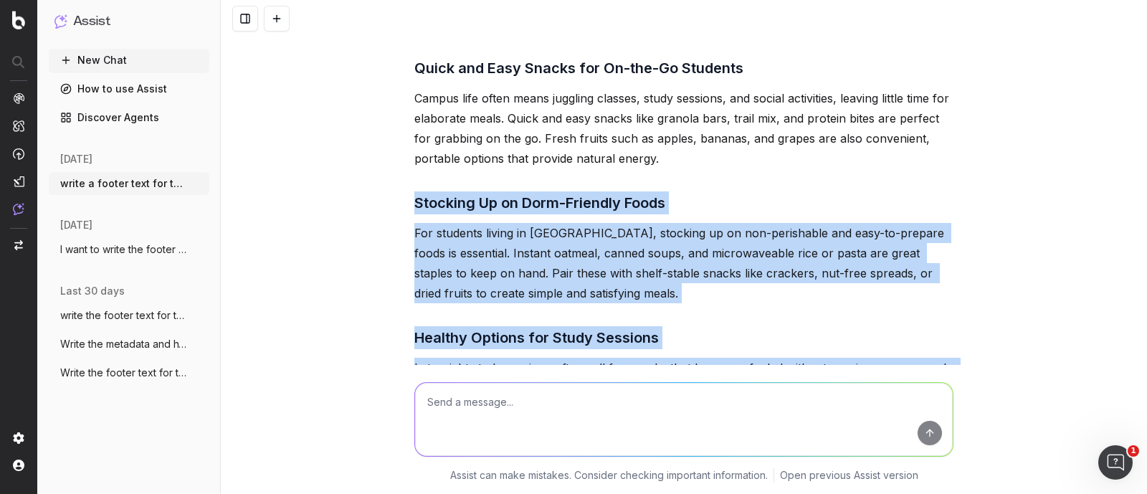
scroll to position [12463, 0]
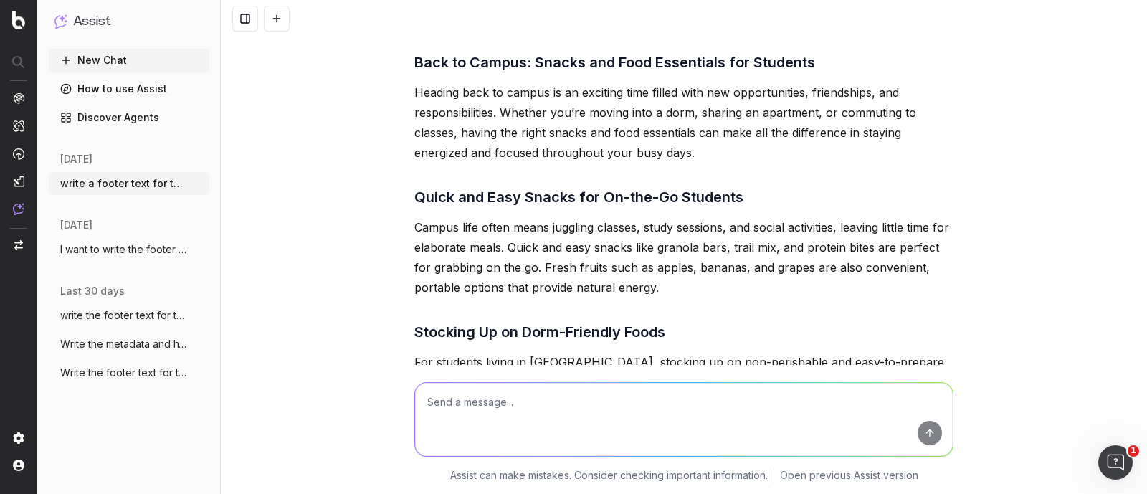
click at [506, 389] on textarea at bounding box center [684, 419] width 538 height 73
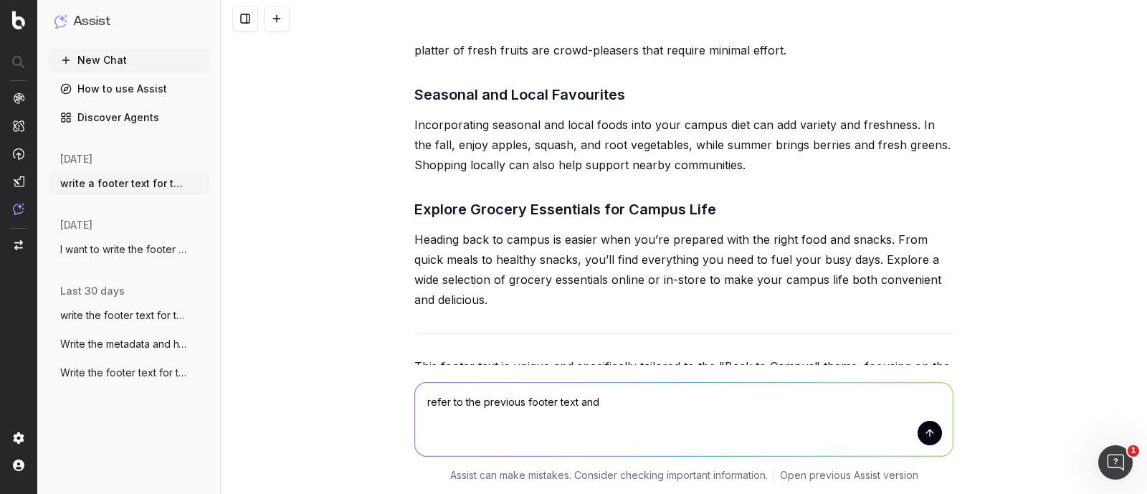
scroll to position [13538, 0]
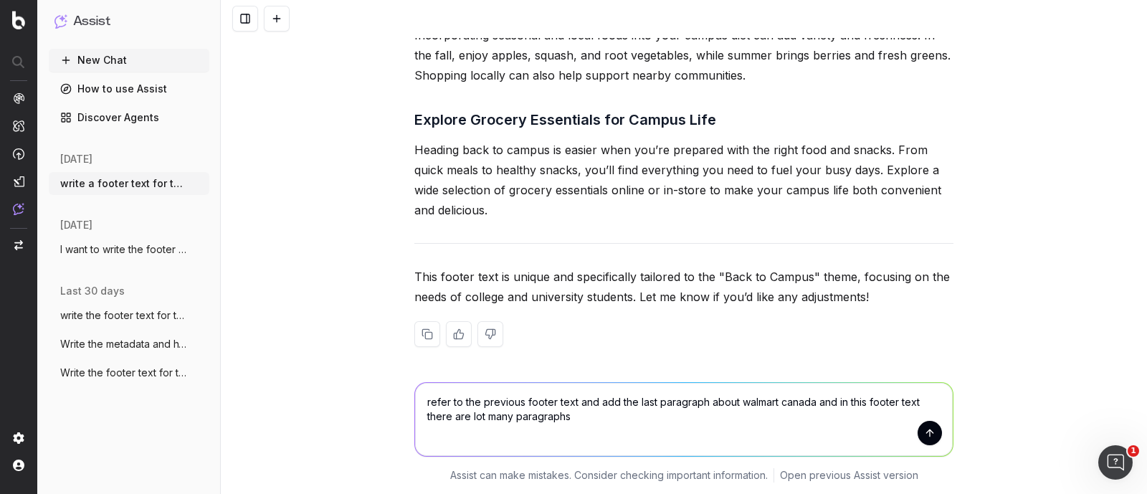
click at [509, 411] on textarea "refer to the previous footer text and add the last paragraph about walmart cana…" at bounding box center [684, 419] width 538 height 73
click at [598, 414] on textarea "refer to the previous footer text and add the last paragraph about walmart cana…" at bounding box center [684, 419] width 538 height 73
type textarea "refer to the previous footer text and add the last paragraph about walmart cana…"
click at [917, 432] on button "submit" at bounding box center [929, 433] width 24 height 24
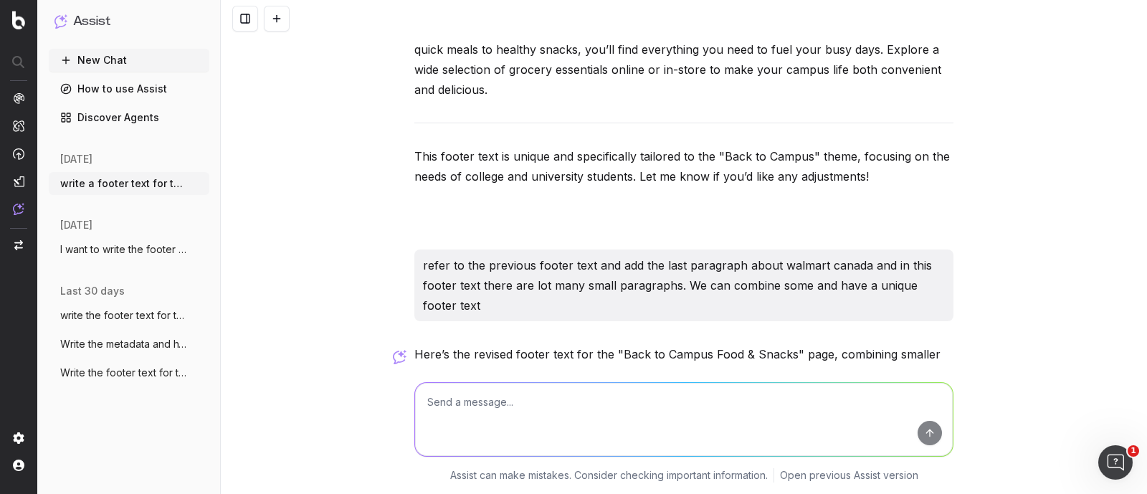
scroll to position [14017, 0]
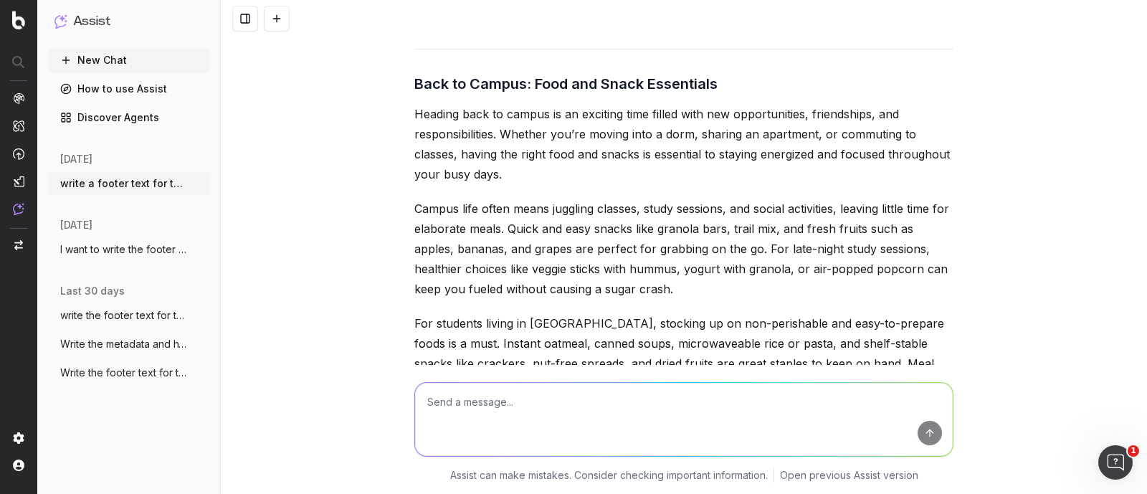
click at [539, 398] on textarea at bounding box center [684, 419] width 538 height 73
type textarea "include the heading and sub-heading and the footer text should be around 650 - …"
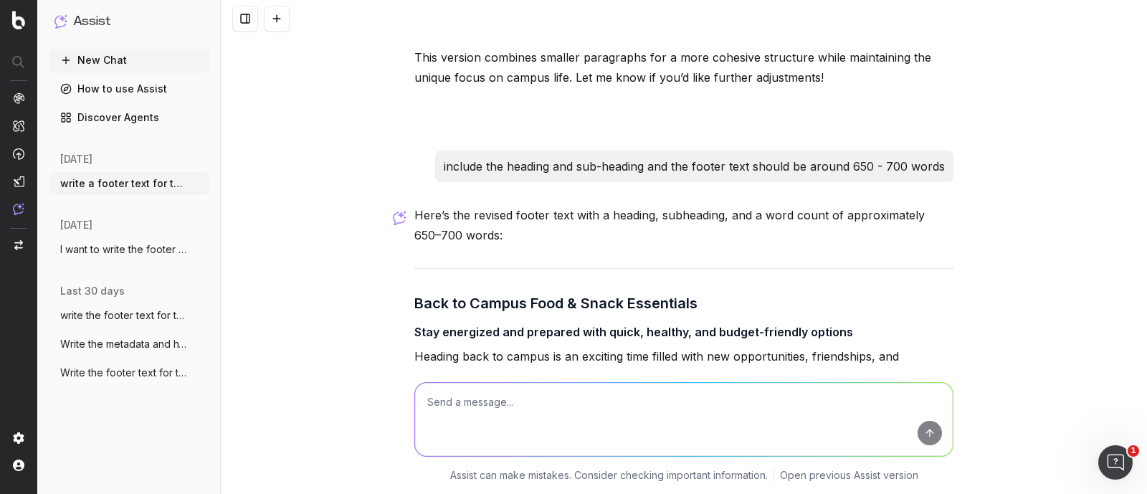
scroll to position [14907, 0]
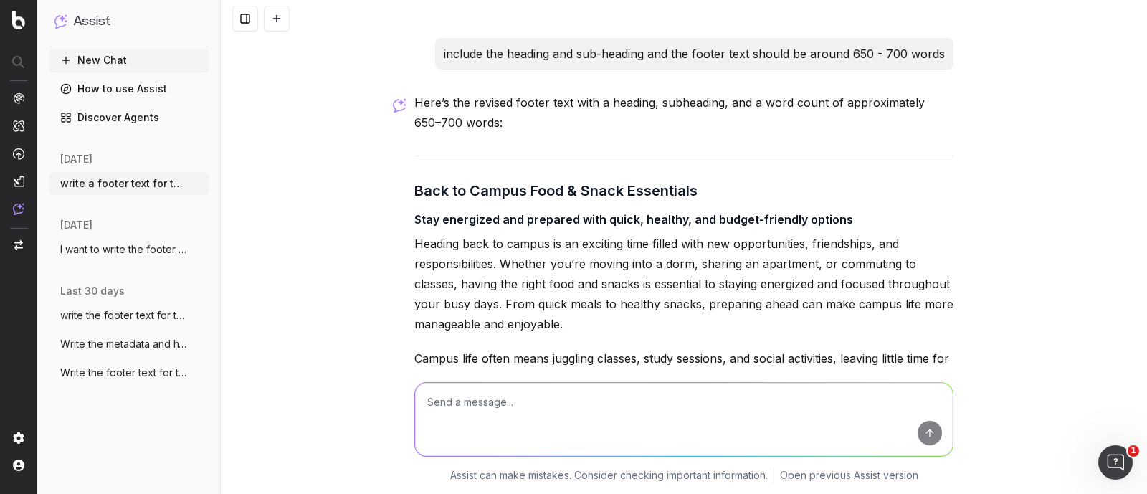
click at [512, 417] on textarea at bounding box center [684, 419] width 538 height 73
type textarea "I cannot see the headings"
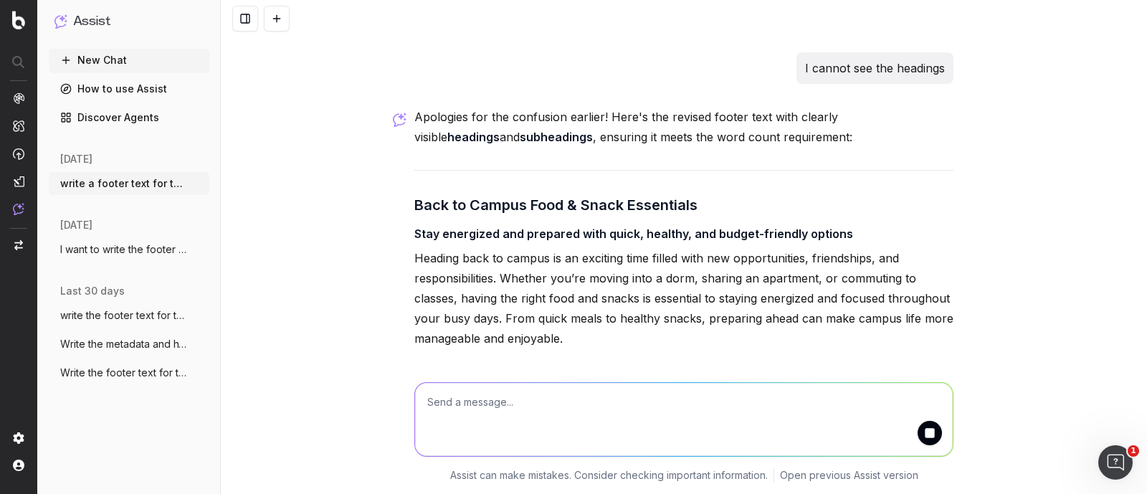
scroll to position [16250, 0]
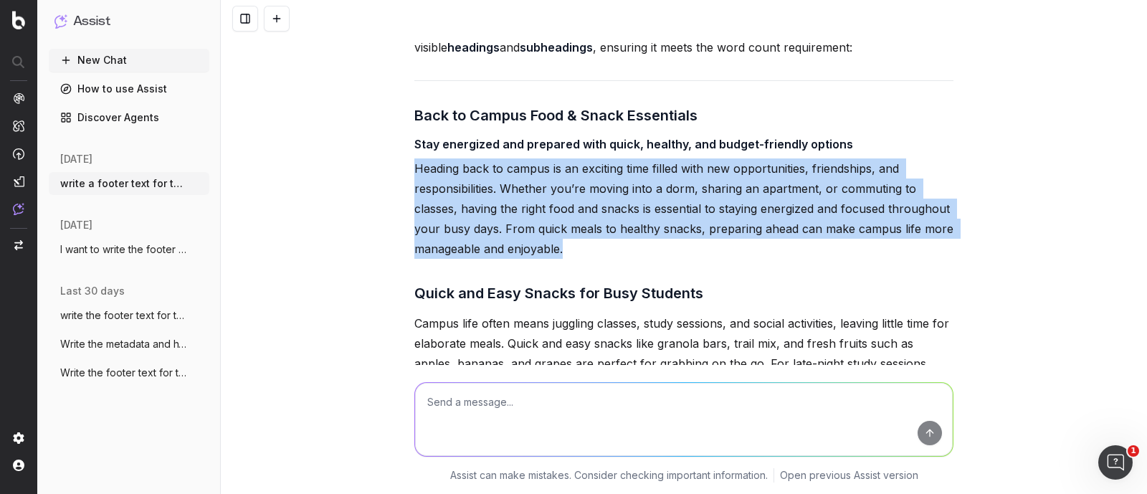
drag, startPoint x: 406, startPoint y: 125, endPoint x: 568, endPoint y: 208, distance: 181.7
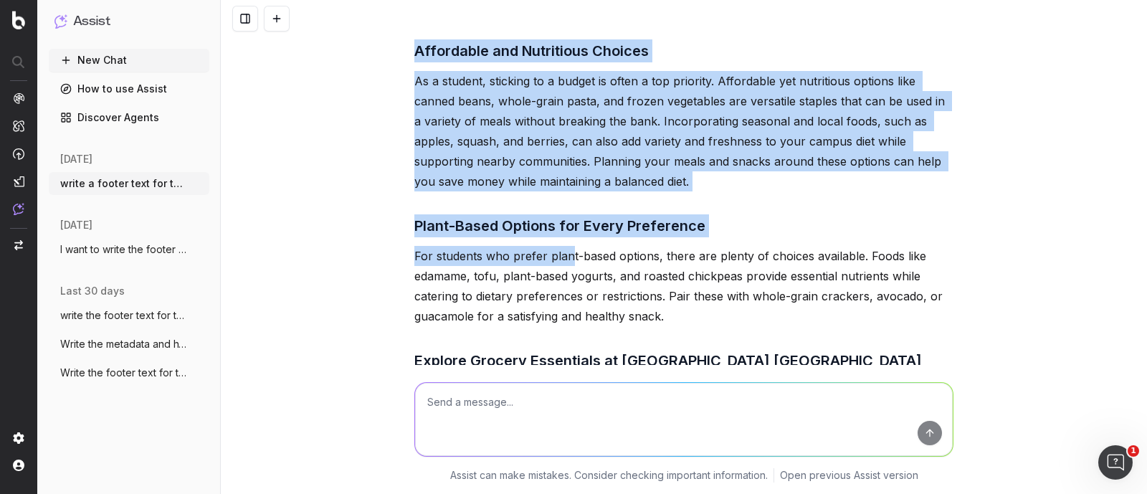
scroll to position [17236, 0]
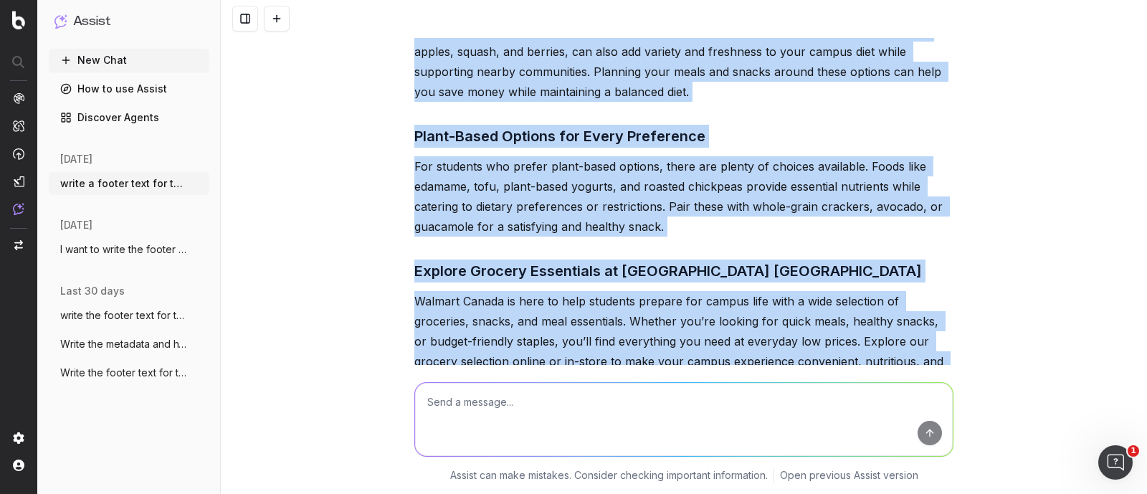
drag, startPoint x: 406, startPoint y: 159, endPoint x: 939, endPoint y: 312, distance: 554.2
